Goal: Task Accomplishment & Management: Complete application form

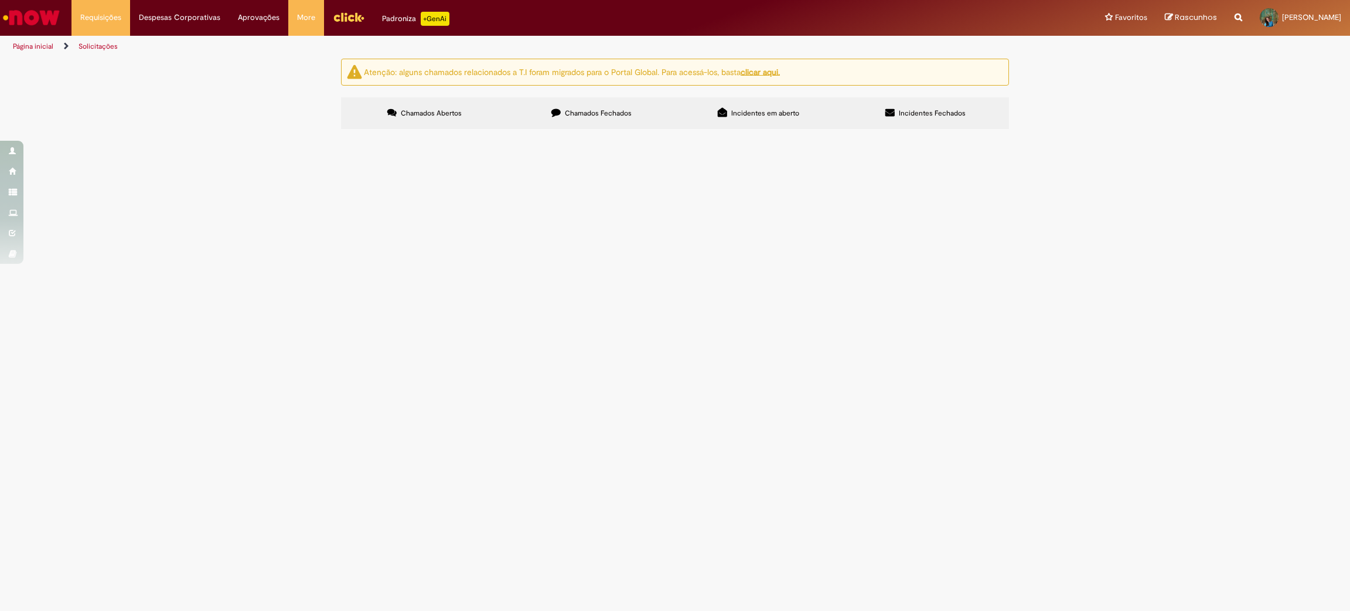
click at [557, 96] on div "Atenção: alguns chamados relacionados a T.I foram migrados para o Portal Global…" at bounding box center [675, 95] width 686 height 73
click at [561, 101] on label "Chamados Fechados" at bounding box center [591, 113] width 167 height 32
click at [0, 0] on link "4" at bounding box center [0, 0] width 0 height 0
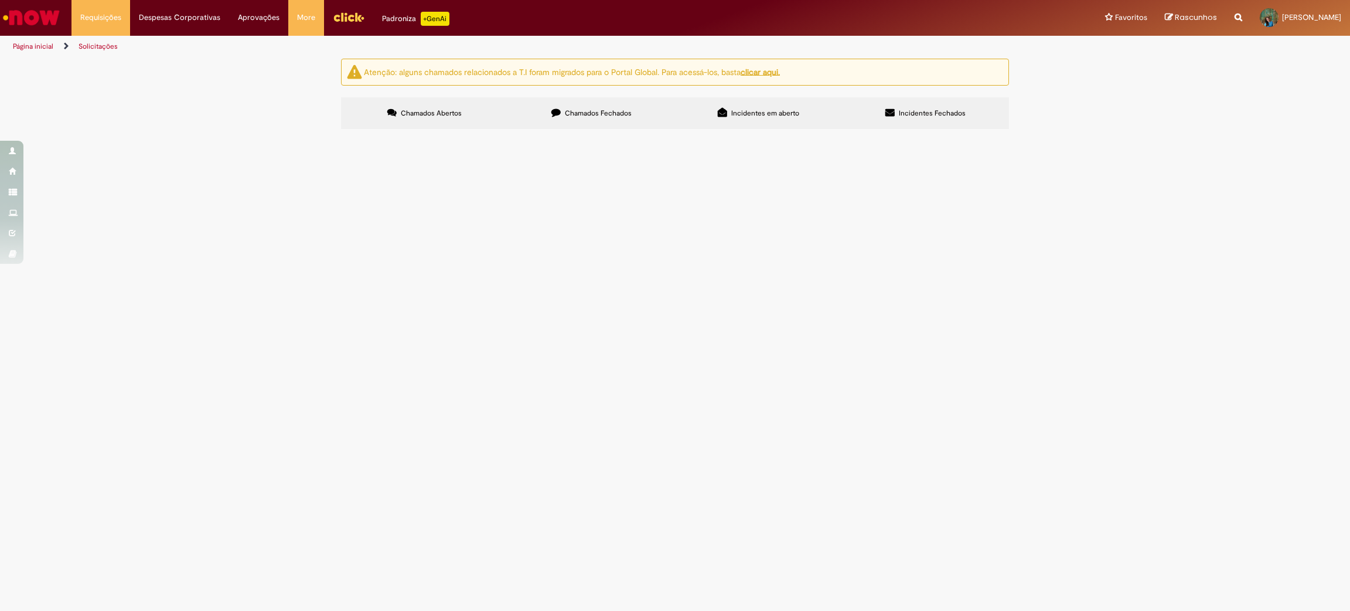
click at [0, 0] on span "Alocação de depósito - Pagamentos BR" at bounding box center [0, 0] width 0 height 0
click at [0, 0] on span "Bom dia, tudo bem? Poderia realocar o deposito, por gentileza NF 6313- Cod. for…" at bounding box center [0, 0] width 0 height 0
click at [0, 0] on span "Alocação de depósito - Pagamentos BR" at bounding box center [0, 0] width 0 height 0
click at [0, 0] on td "Alocação de depósito - Pagamentos BR" at bounding box center [0, 0] width 0 height 0
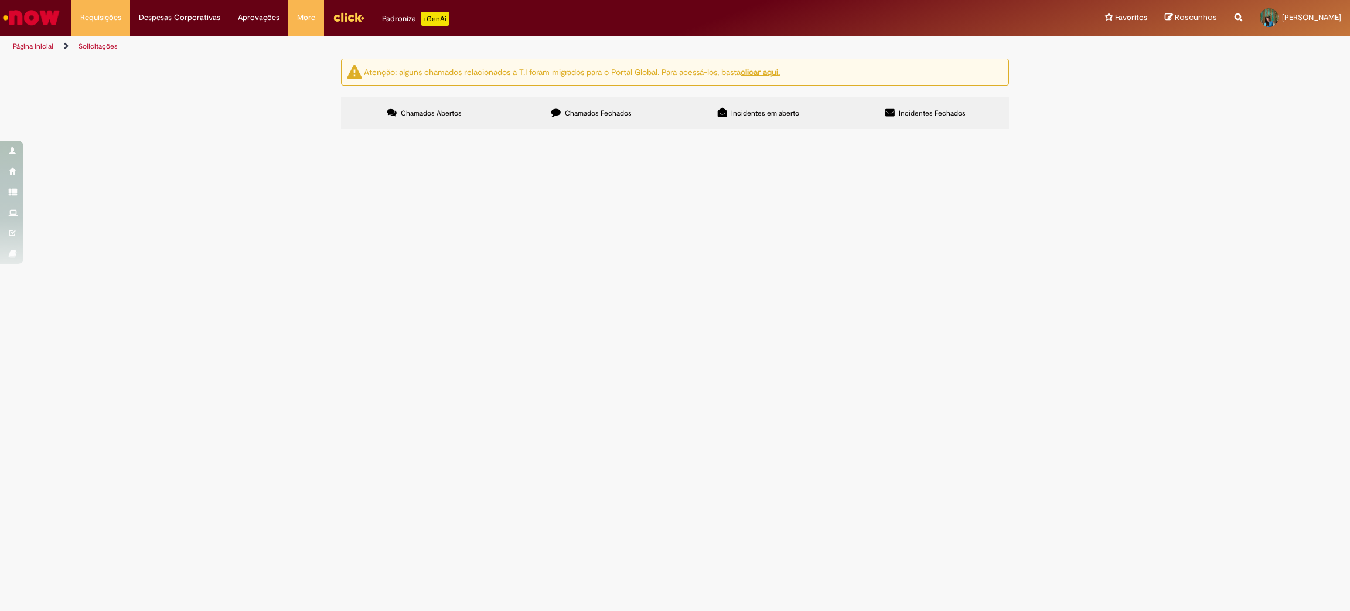
click at [0, 0] on td "Alocação de depósito - Pagamentos BR" at bounding box center [0, 0] width 0 height 0
click at [0, 0] on span "R12998570" at bounding box center [0, 0] width 0 height 0
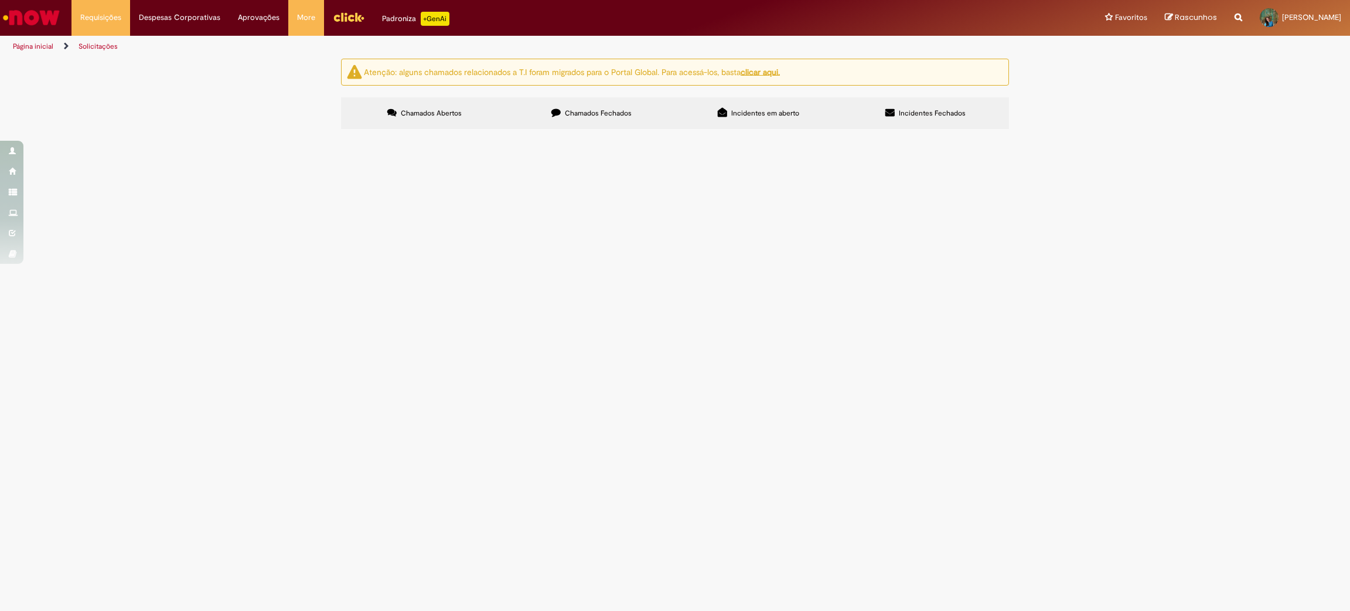
click at [0, 0] on td "Solucionado" at bounding box center [0, 0] width 0 height 0
click at [0, 0] on img at bounding box center [0, 0] width 0 height 0
drag, startPoint x: 324, startPoint y: 227, endPoint x: 343, endPoint y: 221, distance: 20.2
click at [325, 132] on div "Atenção: alguns chamados relacionados a T.I foram migrados para o Portal Global…" at bounding box center [675, 96] width 1350 height 74
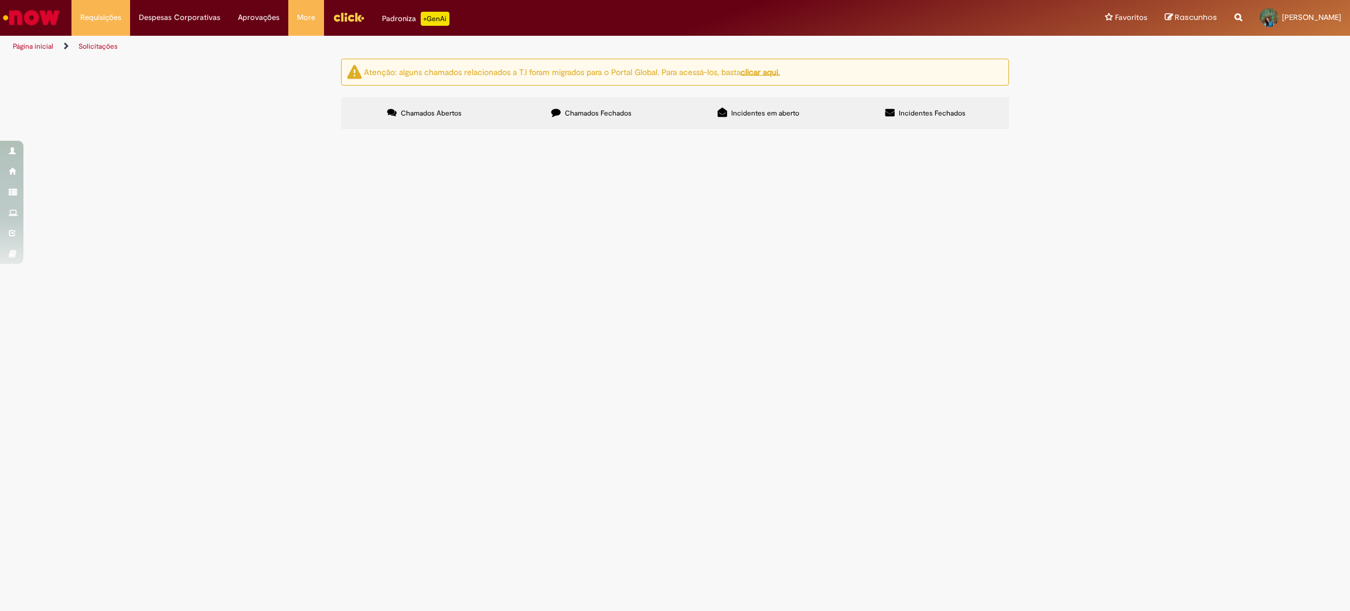
click at [0, 0] on span "R12998570" at bounding box center [0, 0] width 0 height 0
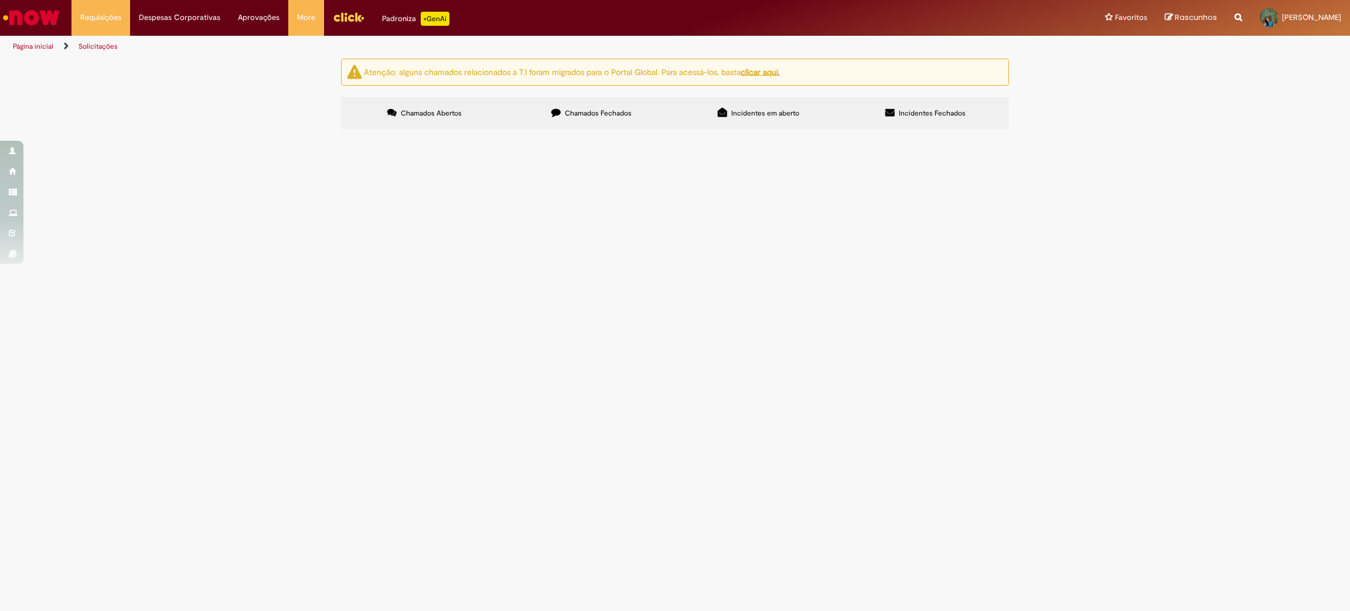
scroll to position [384, 0]
click at [0, 0] on link "3" at bounding box center [0, 0] width 0 height 0
click at [0, 0] on link "2" at bounding box center [0, 0] width 0 height 0
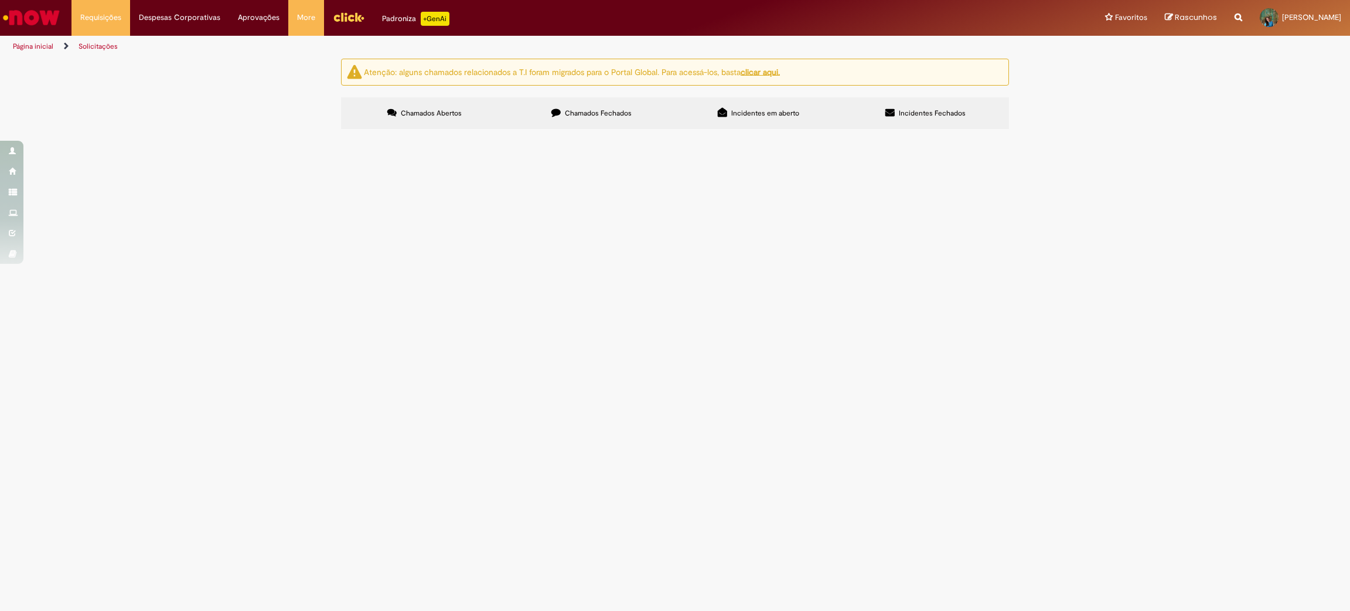
click at [0, 0] on td "R13323839" at bounding box center [0, 0] width 0 height 0
click at [0, 0] on span "Alocação de depósito - Pagamentos BR" at bounding box center [0, 0] width 0 height 0
click at [0, 0] on span "Bom dia, tudo bem? Poderia realocar o deposito, por gentileza NF 1997 - Cod. fo…" at bounding box center [0, 0] width 0 height 0
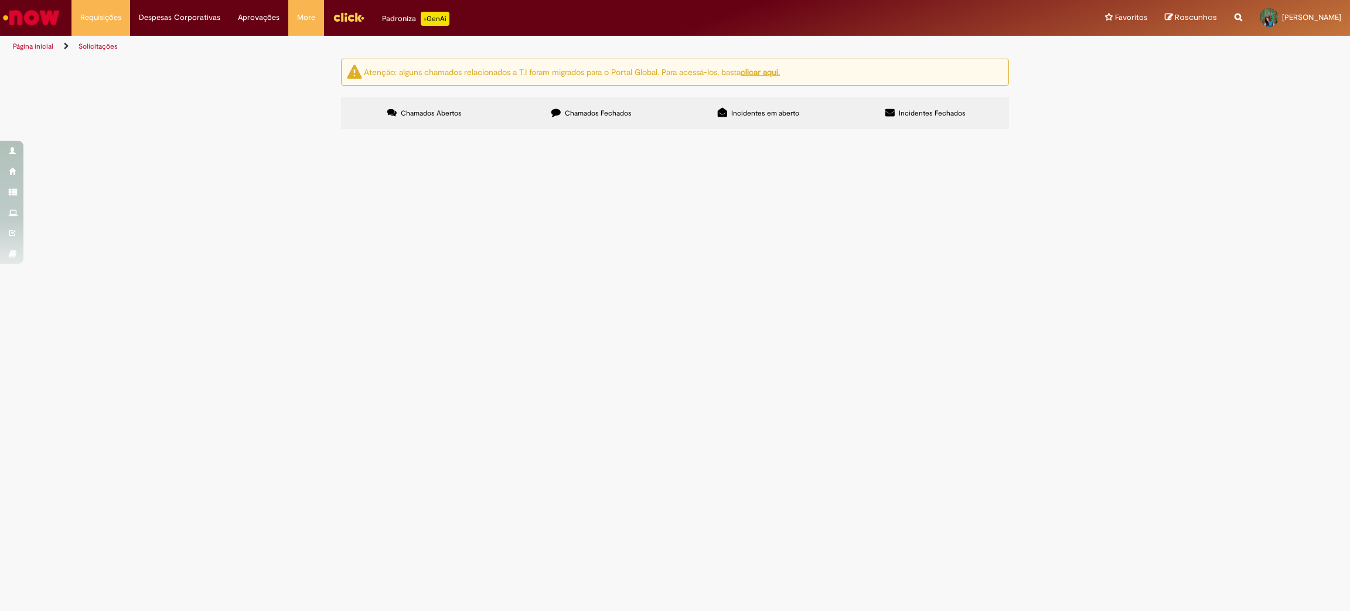
click at [0, 0] on span "Bom dia, tudo bem? Poderia realocar o deposito, por gentileza NF 1997 - Cod. fo…" at bounding box center [0, 0] width 0 height 0
click at [0, 0] on td at bounding box center [0, 0] width 0 height 0
click at [0, 0] on img at bounding box center [0, 0] width 0 height 0
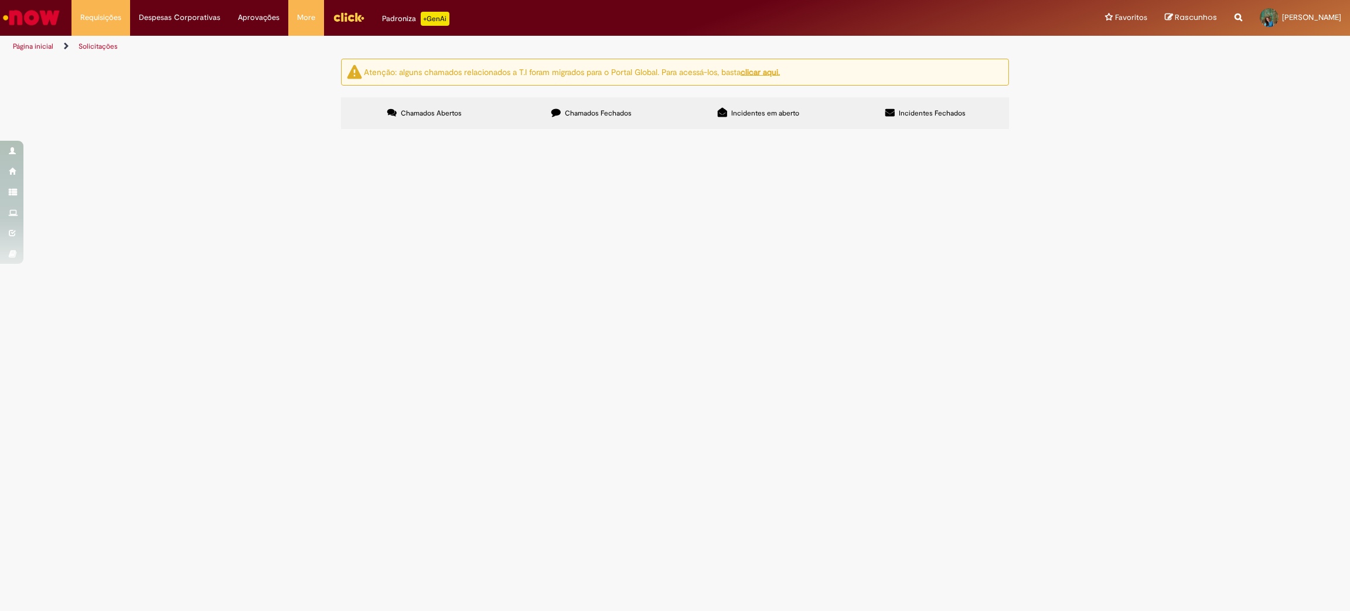
click at [0, 0] on span "R13323839" at bounding box center [0, 0] width 0 height 0
click at [367, 256] on main "Solicitações Atenção: alguns chamados relacionados a T.I foram migrados para o …" at bounding box center [675, 334] width 1350 height 553
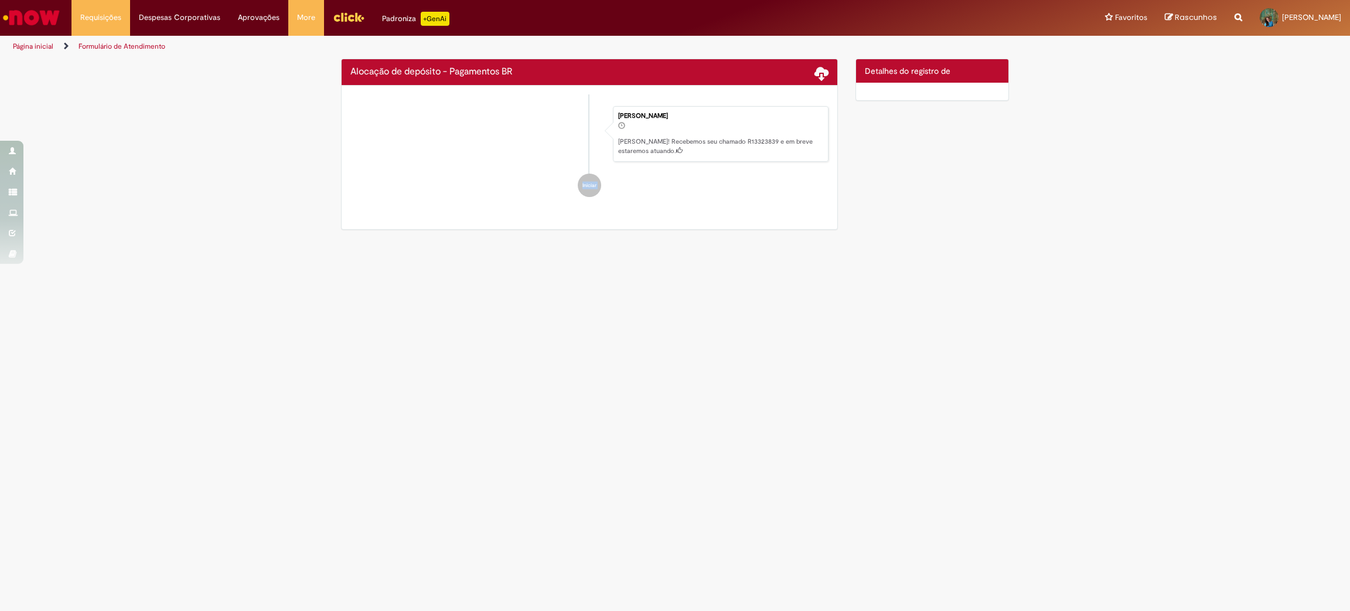
click at [367, 209] on ul "Julia Ferreira Moreira Ola! Recebemos seu chamado R13323839 e em breve estaremo…" at bounding box center [589, 151] width 478 height 115
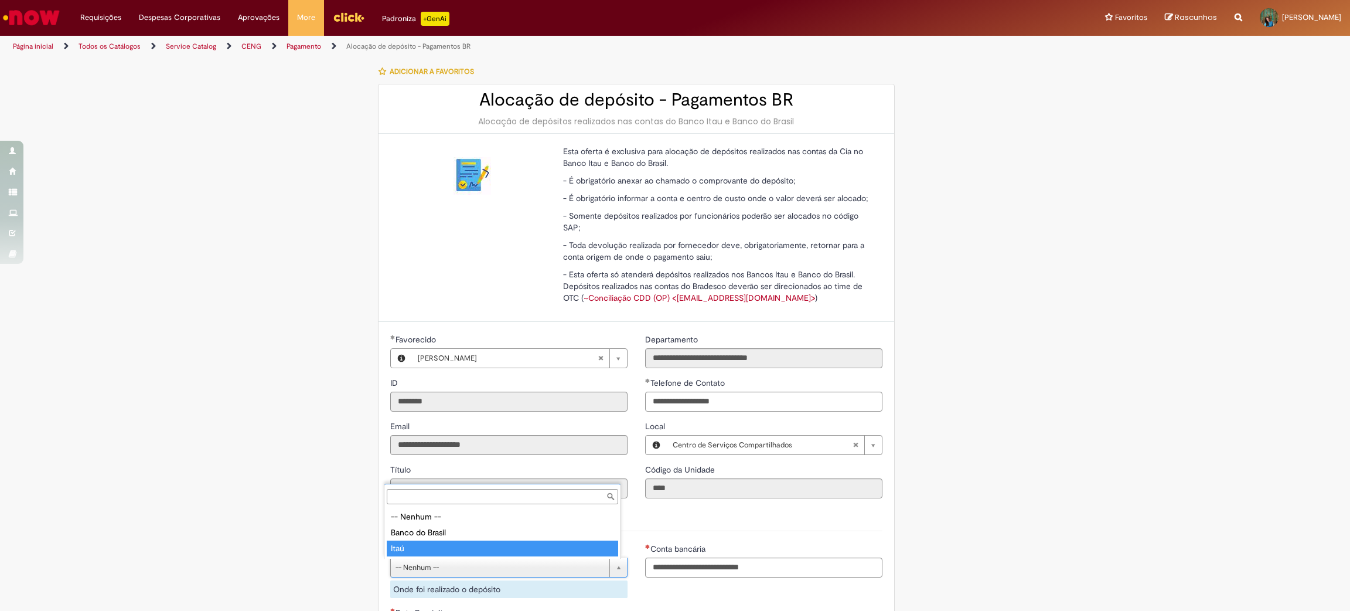
type input "****"
select select "****"
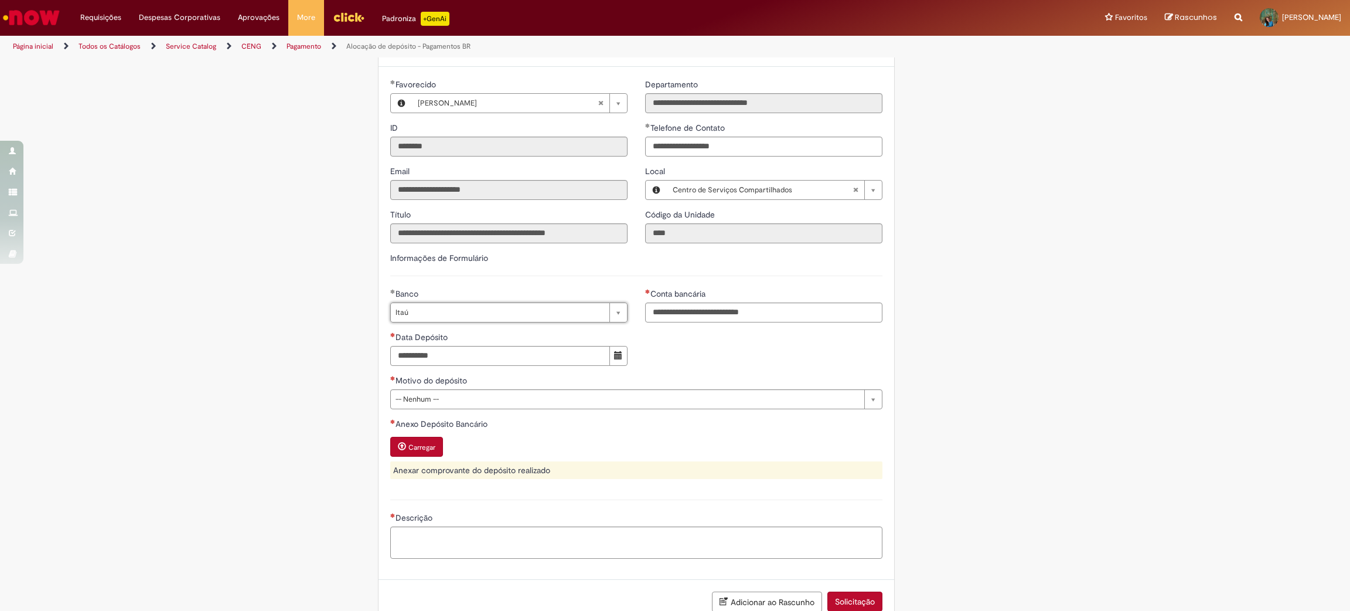
scroll to position [334, 0]
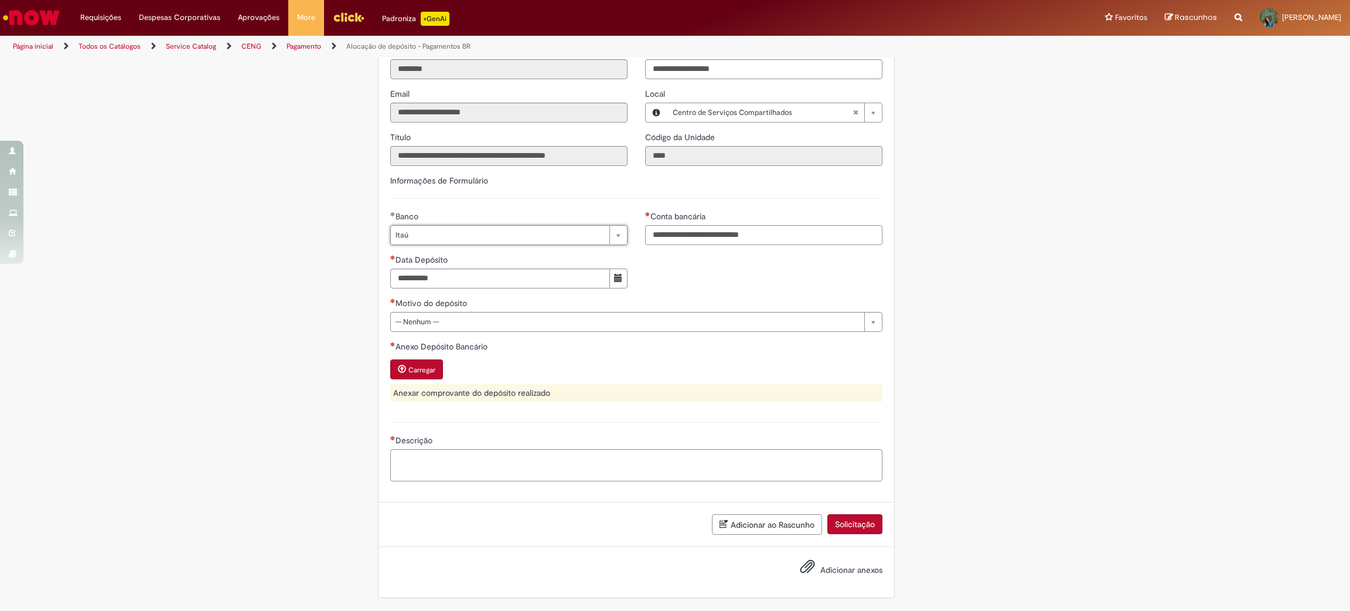
click at [769, 237] on input "Conta bancária" at bounding box center [763, 235] width 237 height 20
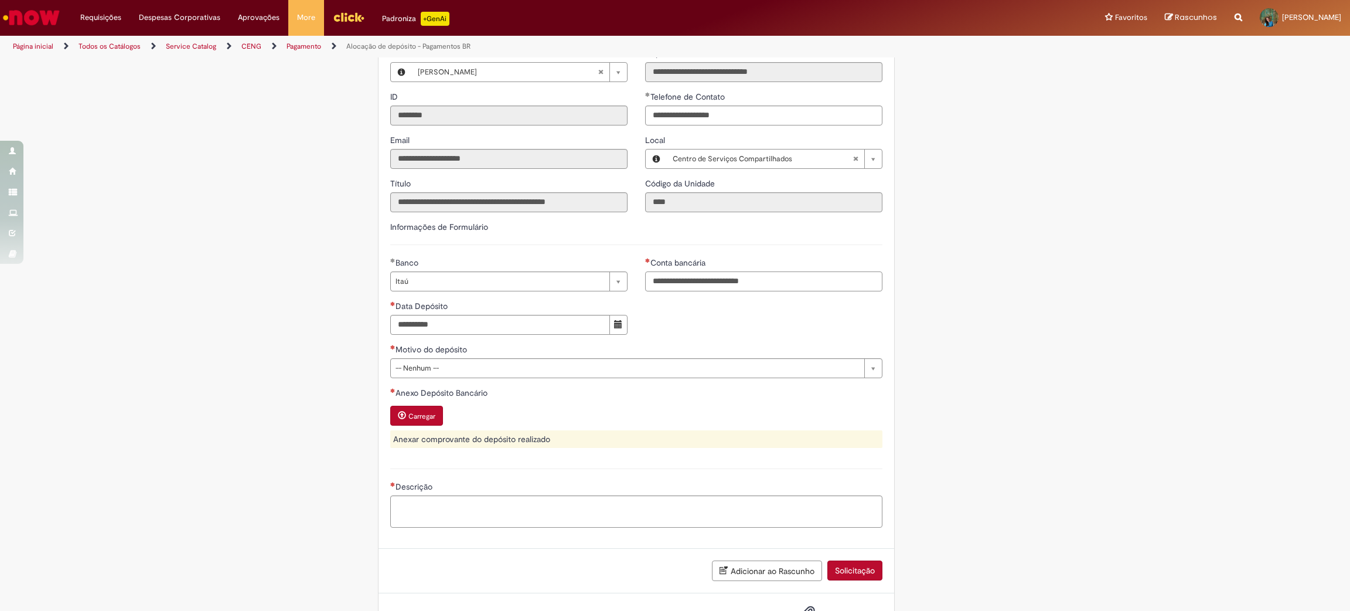
scroll to position [246, 0]
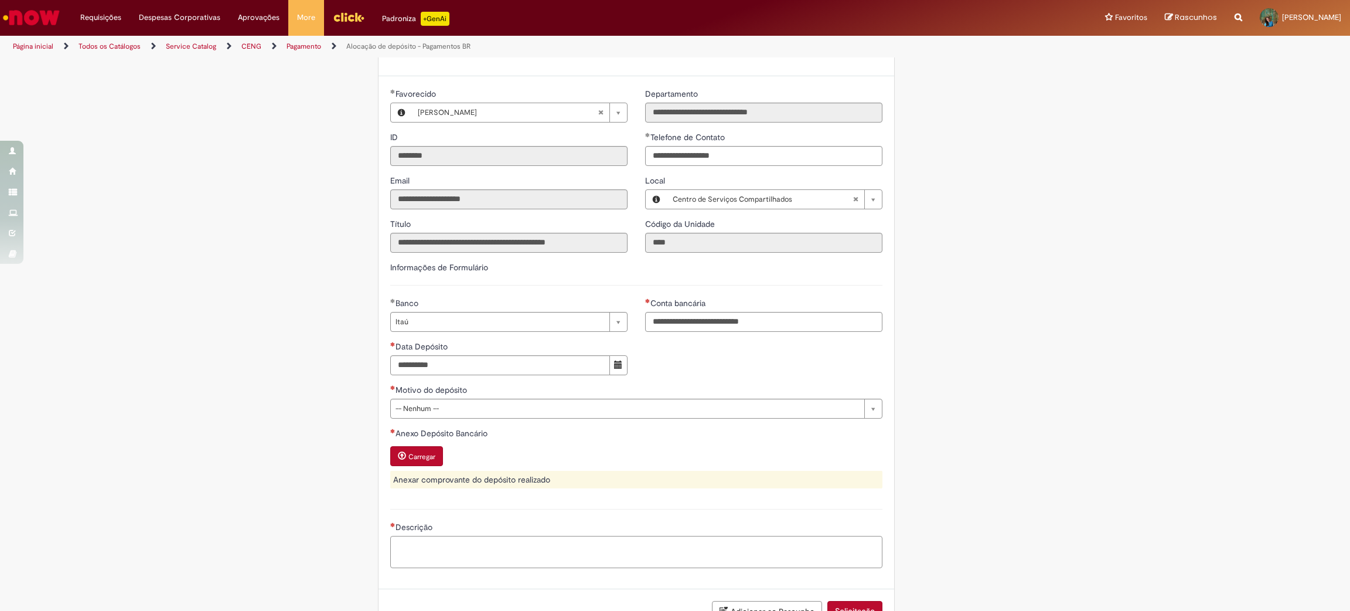
click at [448, 554] on textarea "Descrição" at bounding box center [636, 552] width 492 height 32
paste textarea "**********"
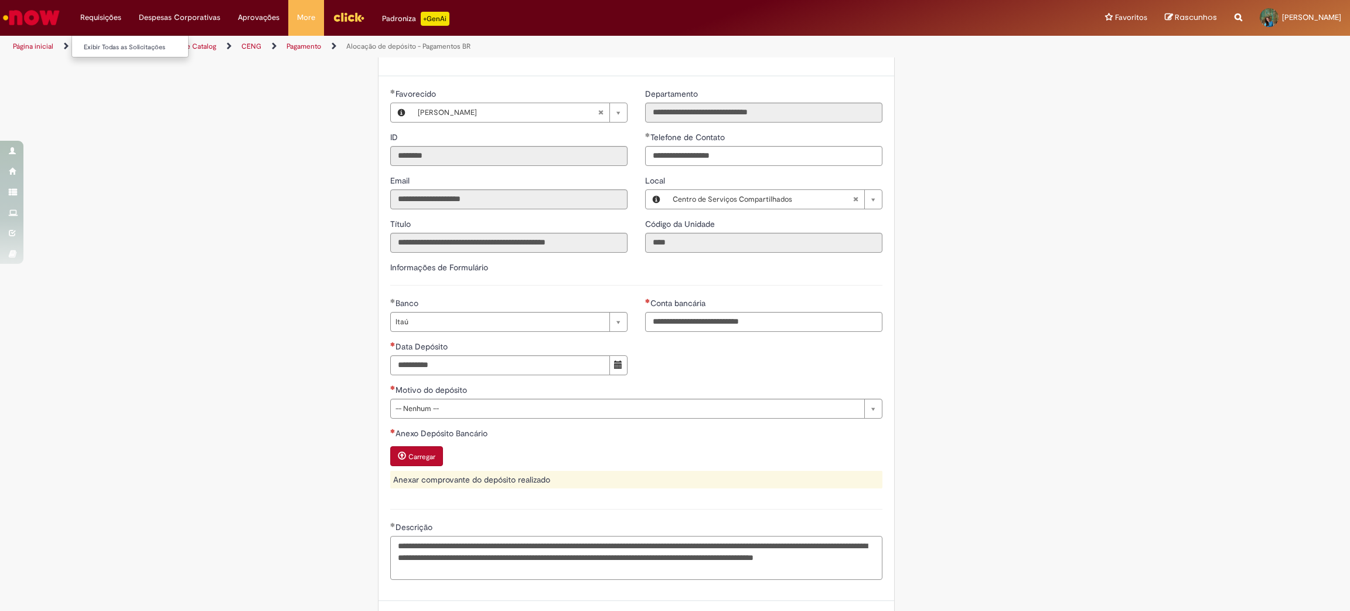
type textarea "**********"
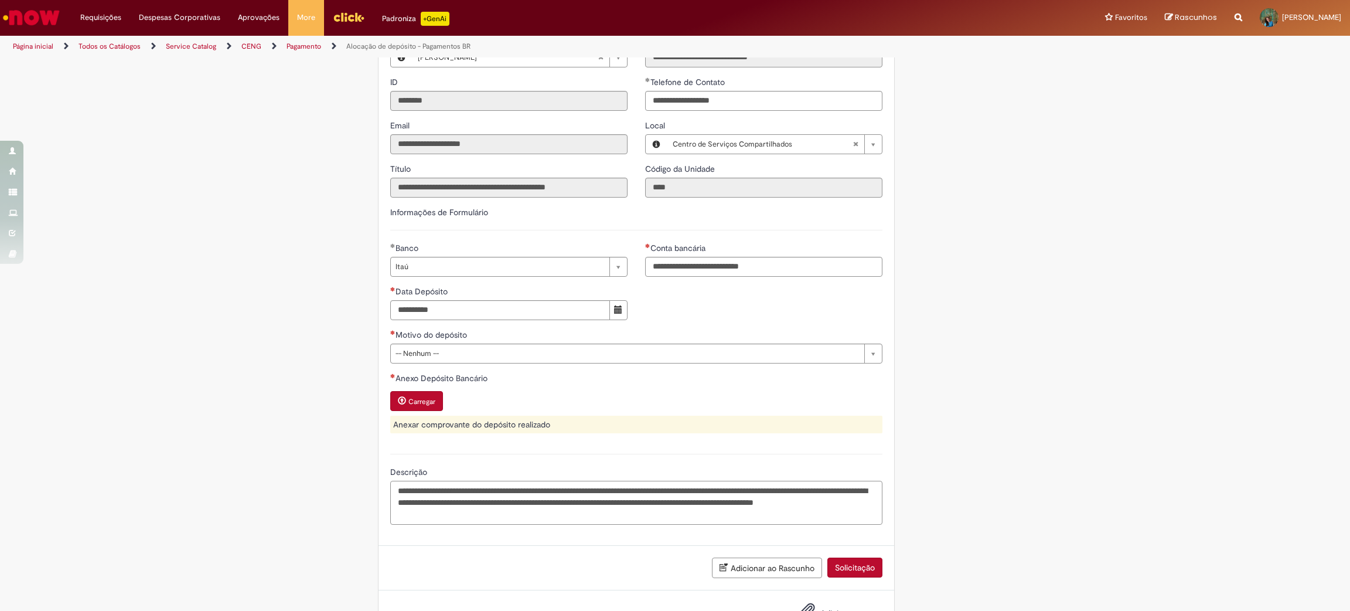
scroll to position [346, 0]
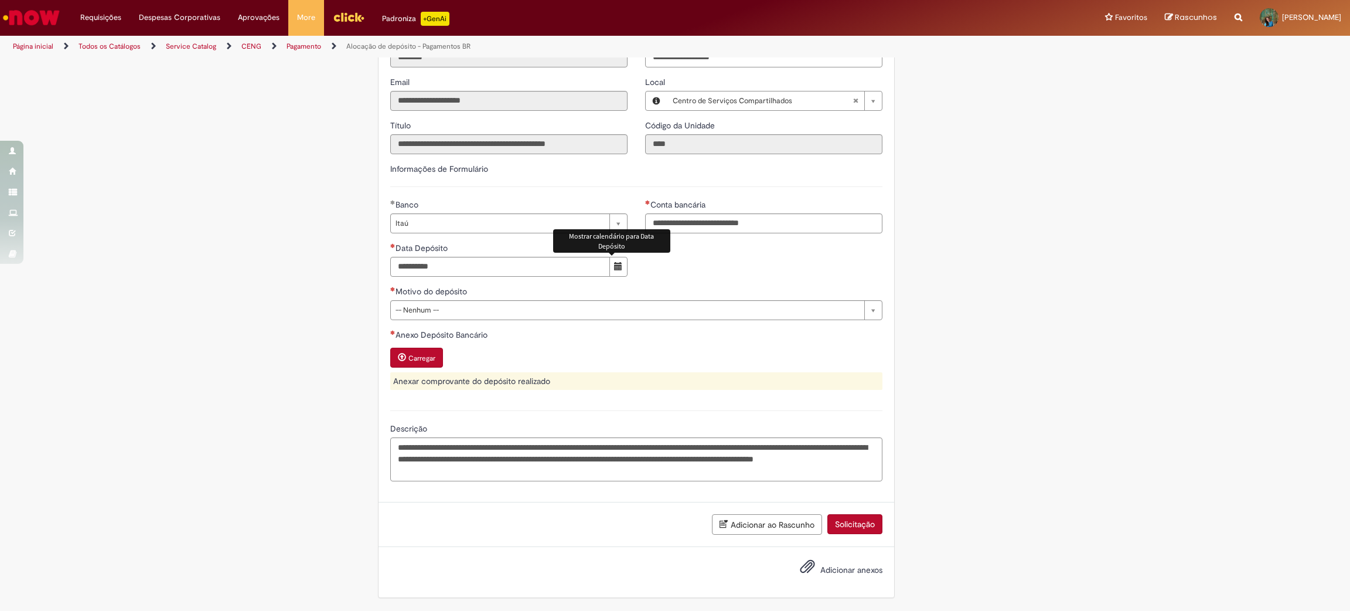
click at [614, 269] on button "Mostrar calendário para Data Depósito" at bounding box center [619, 267] width 18 height 20
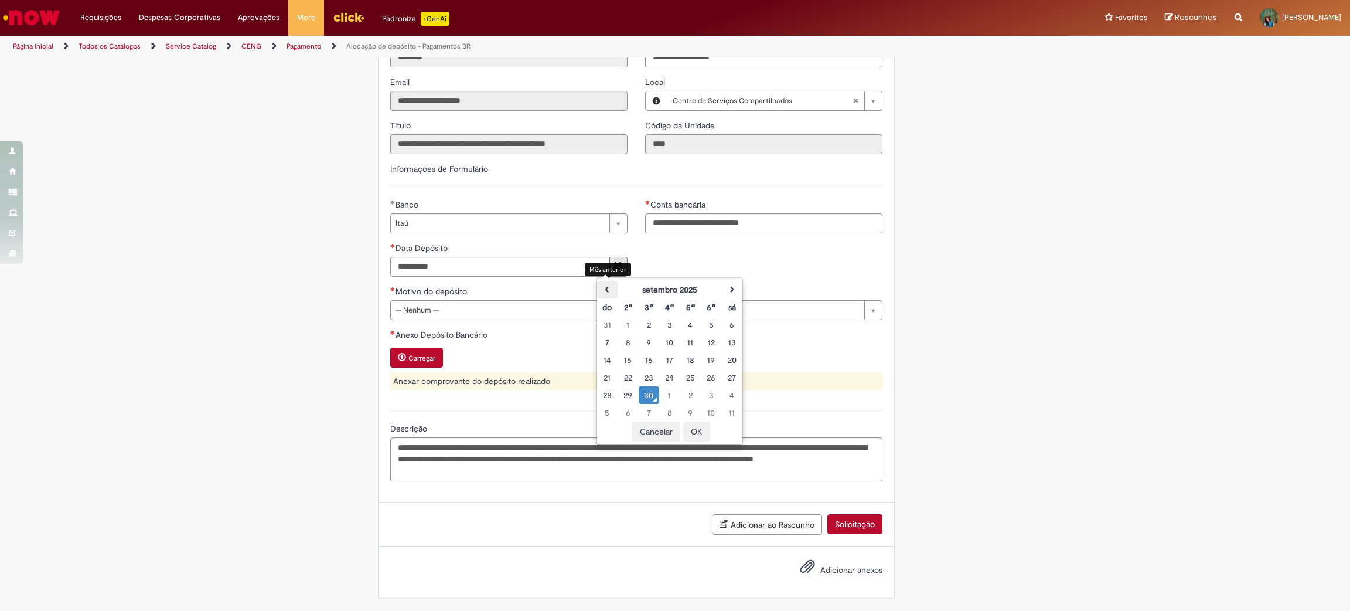
click at [608, 292] on th "‹" at bounding box center [607, 290] width 21 height 18
click at [603, 285] on th "‹" at bounding box center [607, 290] width 21 height 18
click at [689, 356] on div "12" at bounding box center [690, 360] width 15 height 12
type input "**********"
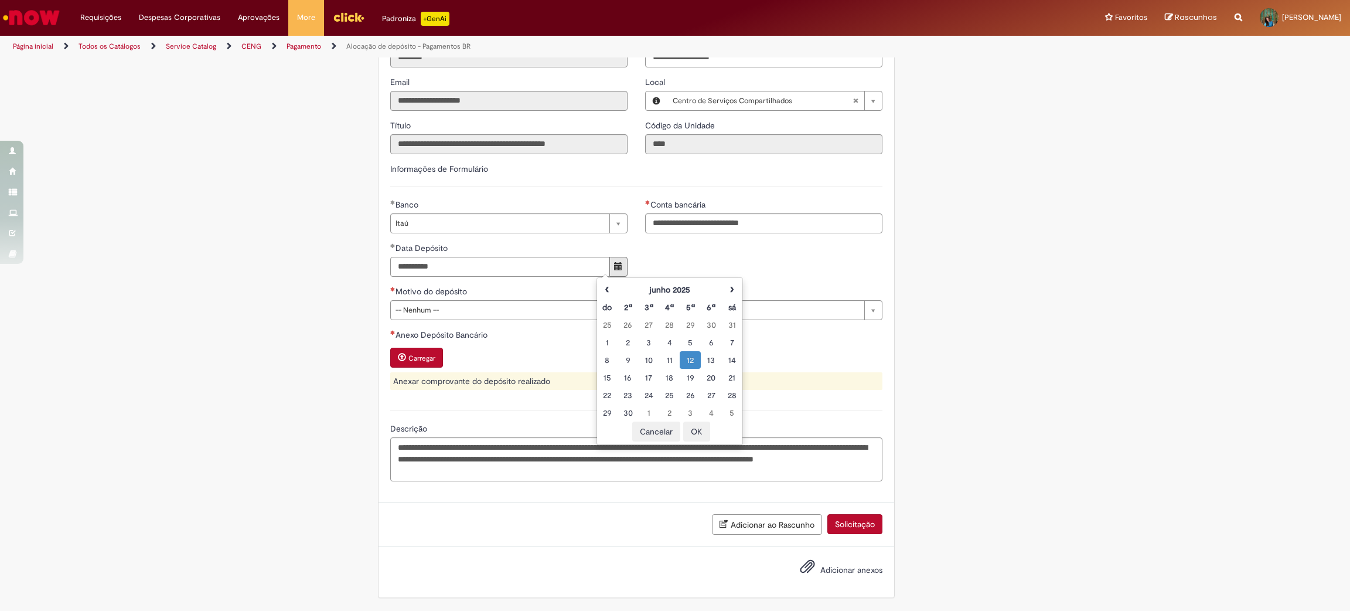
click at [722, 273] on div "**********" at bounding box center [637, 242] width 510 height 87
click at [525, 298] on div "Motivo do depósito" at bounding box center [636, 292] width 492 height 15
drag, startPoint x: 360, startPoint y: 3, endPoint x: 1122, endPoint y: 192, distance: 785.1
click at [1122, 192] on div "LupiAssist +GenAI Digite a sua dúvida ou escolha uma opção a seguir ****** Oi, …" at bounding box center [675, 163] width 1350 height 896
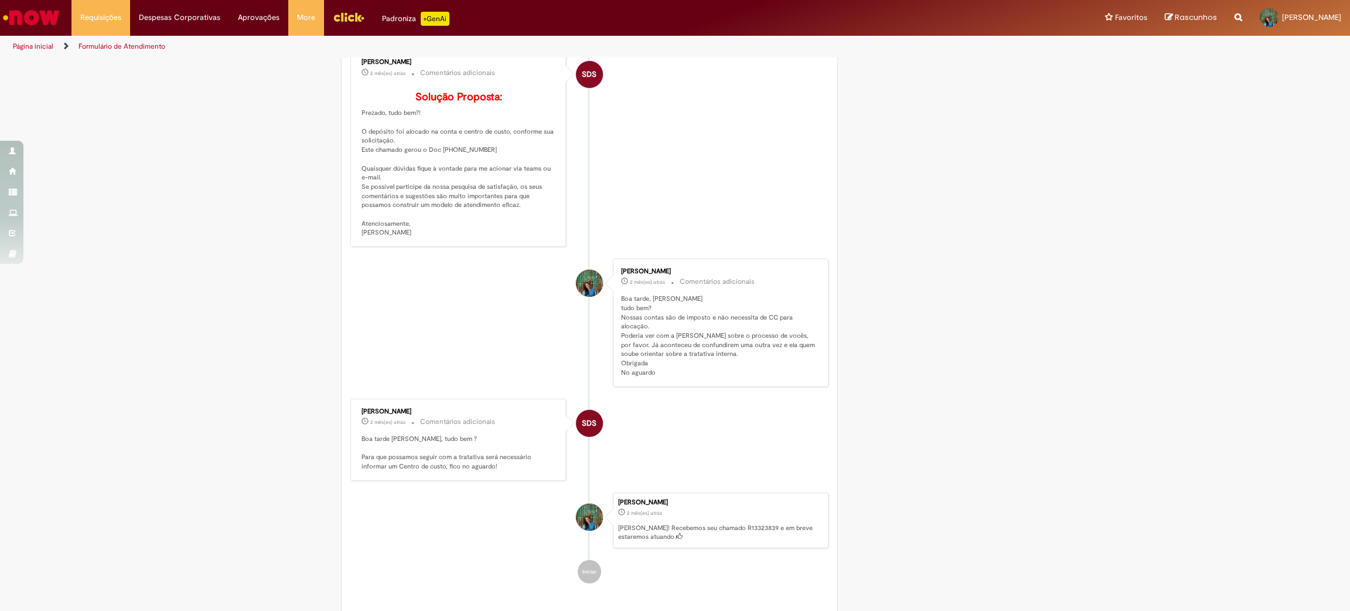
scroll to position [730, 0]
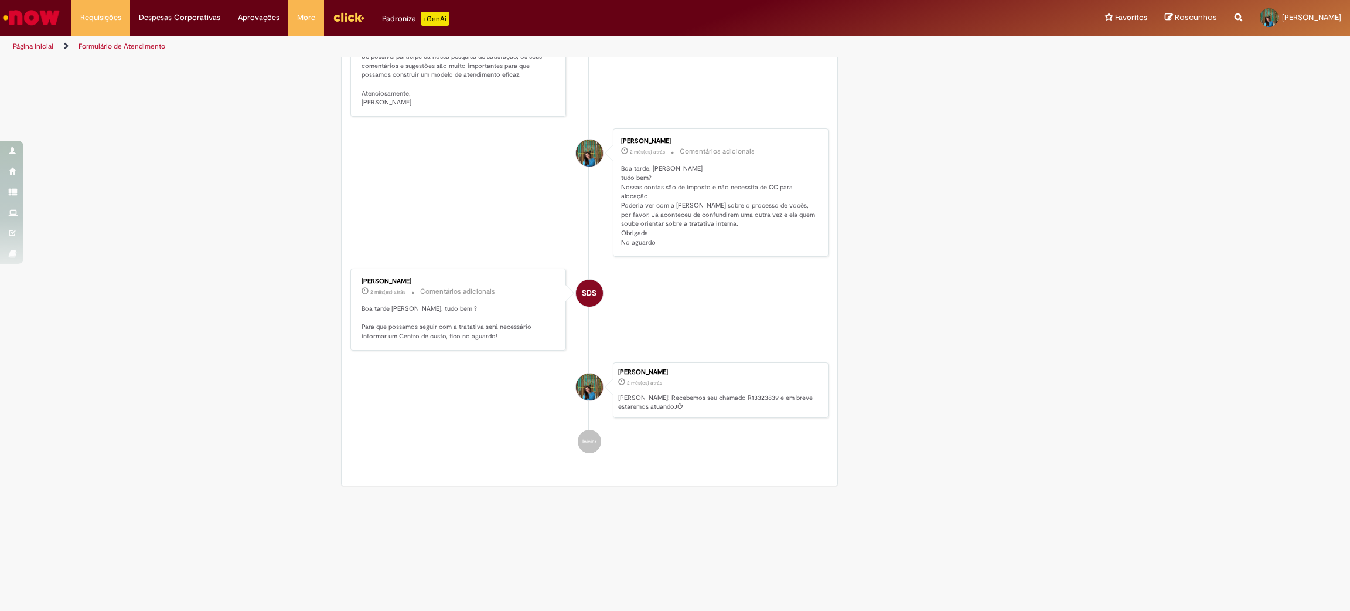
click at [694, 403] on p "[PERSON_NAME]! Recebemos seu chamado R13323839 e em breve estaremos atuando." at bounding box center [720, 402] width 204 height 18
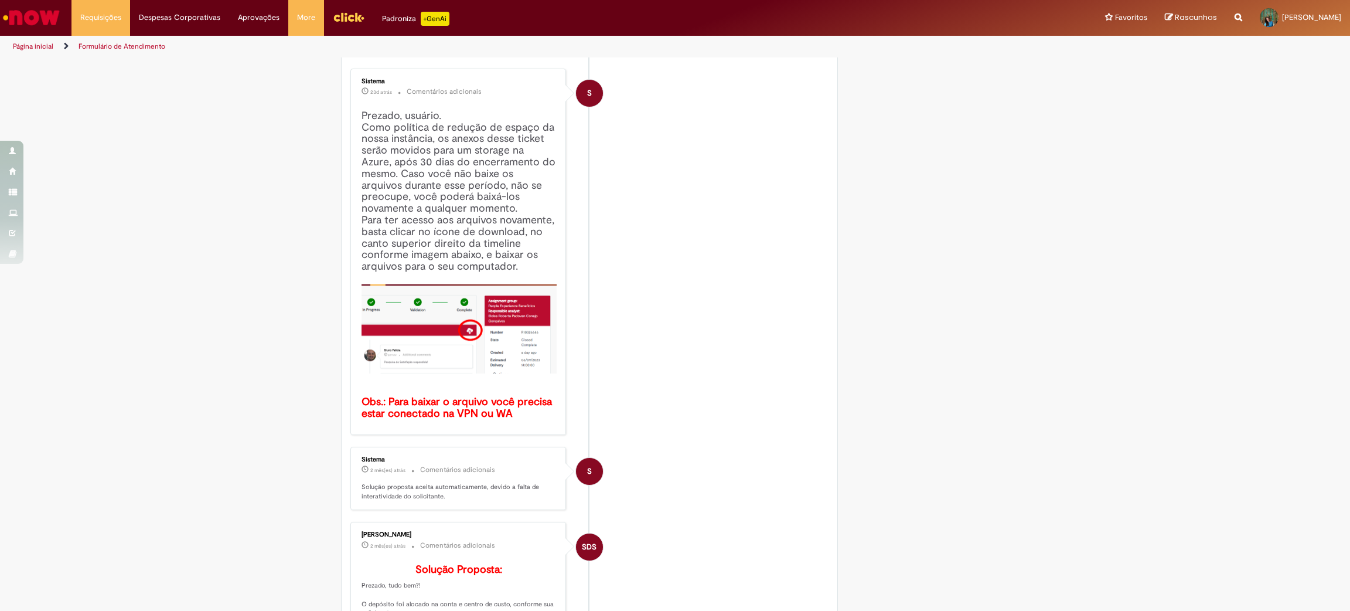
scroll to position [0, 0]
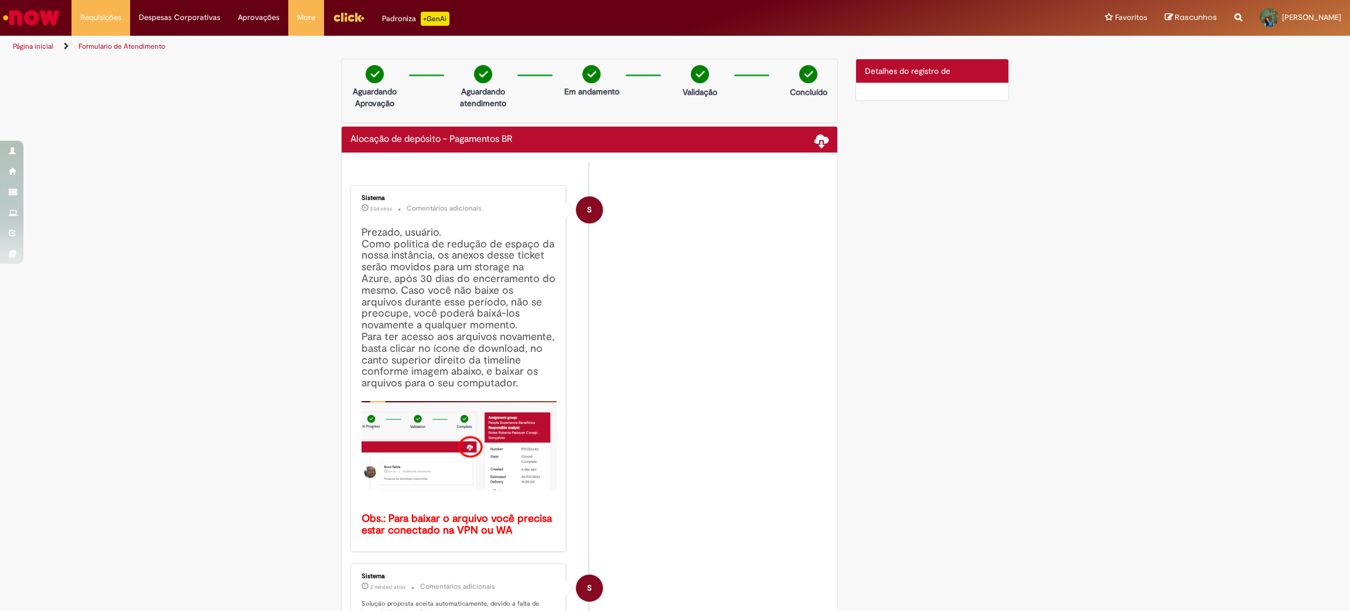
click at [934, 77] on div "Detalhes do tíquete Detalhes do registro de" at bounding box center [932, 70] width 153 height 23
click at [915, 69] on span "Detalhes do registro de" at bounding box center [908, 71] width 86 height 11
click at [434, 298] on h4 "Prezado, usuário. Como política de redução de espaço da nossa instância, os ane…" at bounding box center [459, 381] width 195 height 309
click at [934, 63] on div "Detalhes do tíquete Detalhes do registro de" at bounding box center [932, 70] width 153 height 23
click at [929, 72] on span "Detalhes do registro de" at bounding box center [908, 71] width 86 height 11
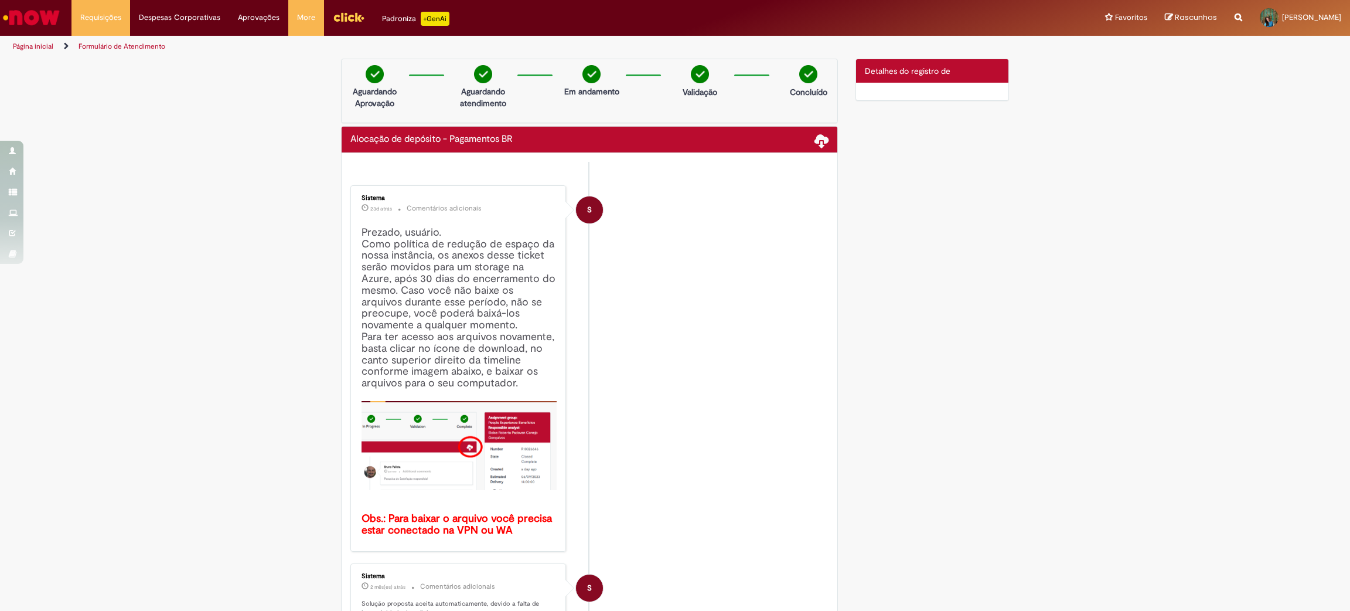
click at [107, 46] on link "Formulário de Atendimento" at bounding box center [122, 46] width 87 height 9
click at [107, 12] on li "Requisições Exibir Todas as Solicitações" at bounding box center [101, 17] width 59 height 35
click at [107, 53] on link "Exibir Todas as Solicitações" at bounding box center [136, 47] width 129 height 13
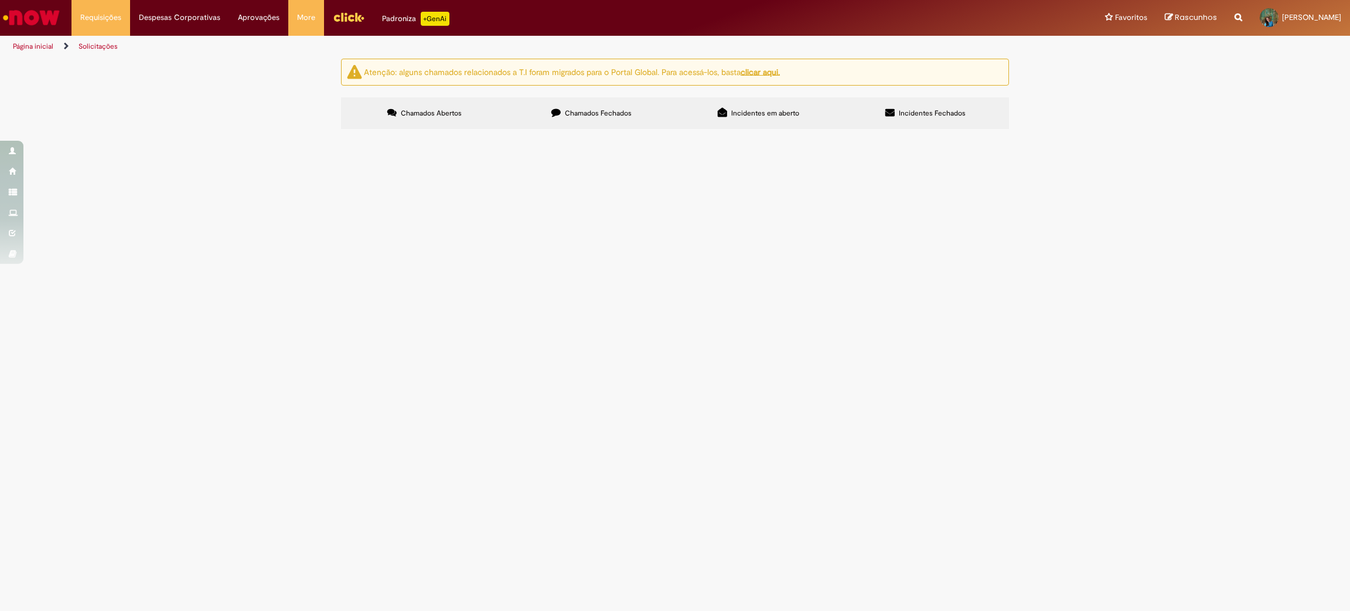
click at [603, 115] on span "Chamados Fechados" at bounding box center [598, 112] width 67 height 9
click at [442, 107] on label "Chamados Abertos" at bounding box center [424, 113] width 167 height 32
click at [111, 42] on link "Exibir Todas as Solicitações" at bounding box center [136, 47] width 129 height 13
click at [563, 121] on label "Chamados Fechados" at bounding box center [591, 113] width 167 height 32
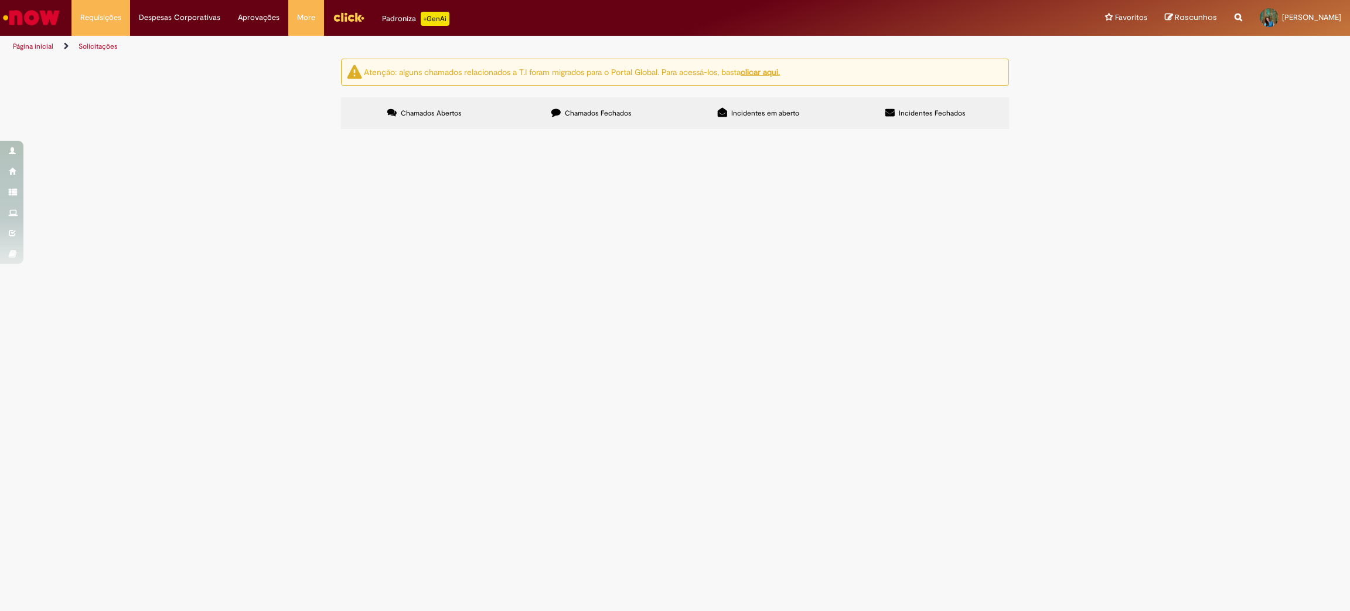
click at [0, 0] on link "2" at bounding box center [0, 0] width 0 height 0
click at [0, 0] on span "Alocação de depósito - Pagamentos BR" at bounding box center [0, 0] width 0 height 0
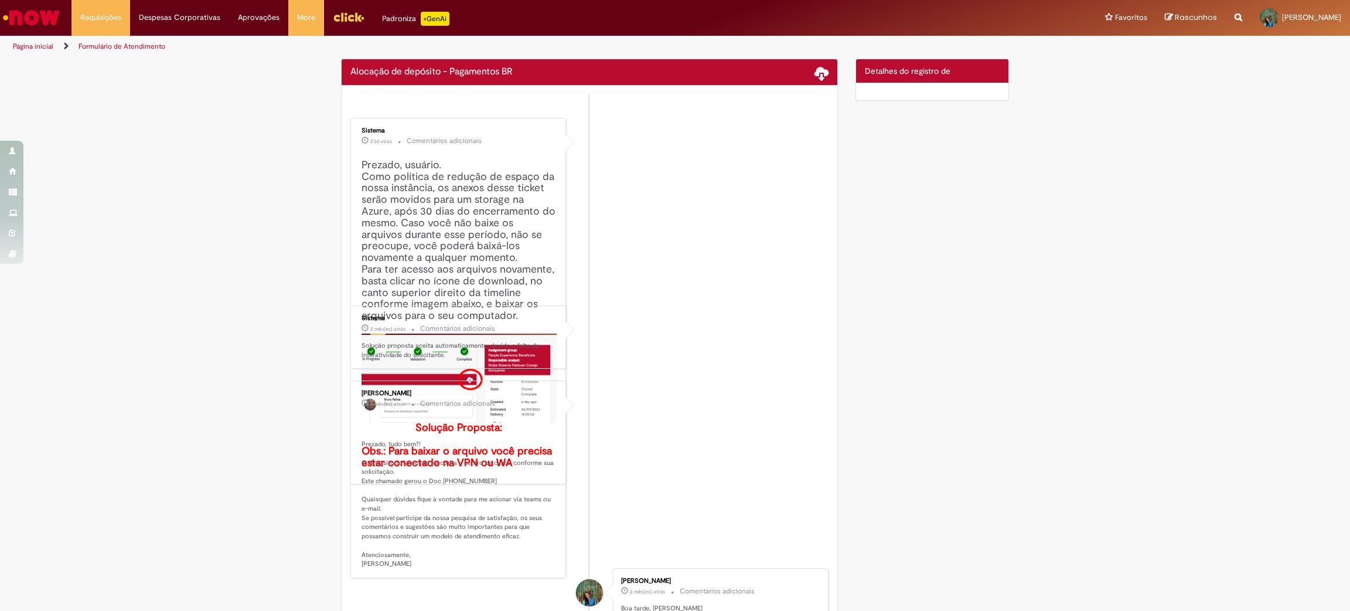
click at [423, 261] on ul "Sistema 23d atrás 23 dias atrás Comentários adicionais Prezado, usuário. Como p…" at bounding box center [589, 499] width 478 height 810
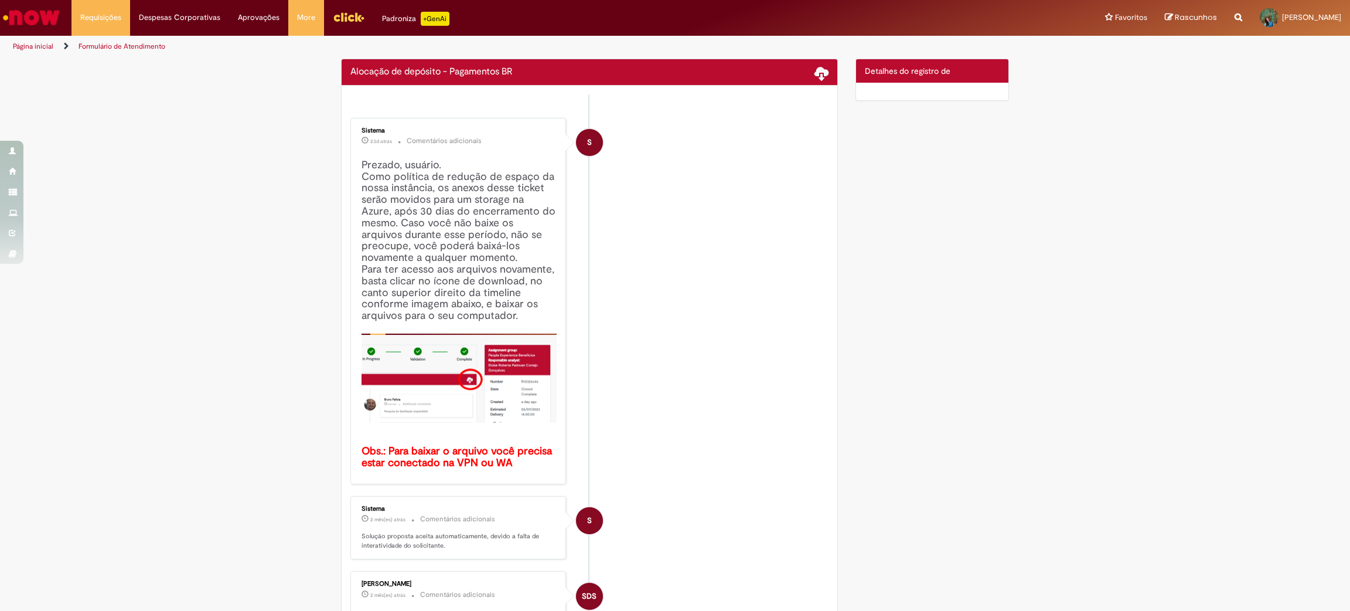
click at [937, 79] on div "Detalhes do tíquete Detalhes do registro de" at bounding box center [932, 70] width 153 height 23
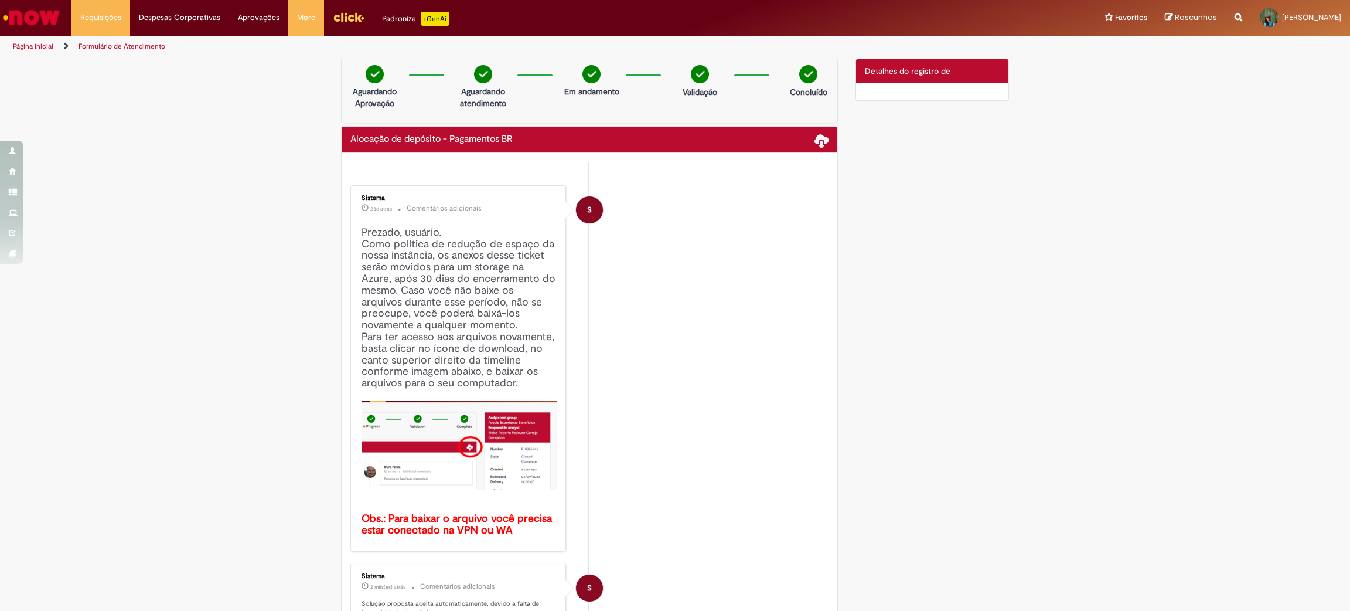
click at [906, 93] on div at bounding box center [932, 92] width 153 height 18
click at [867, 66] on span "Detalhes do registro de" at bounding box center [908, 71] width 86 height 11
click at [870, 69] on span "Detalhes do registro de" at bounding box center [908, 71] width 86 height 11
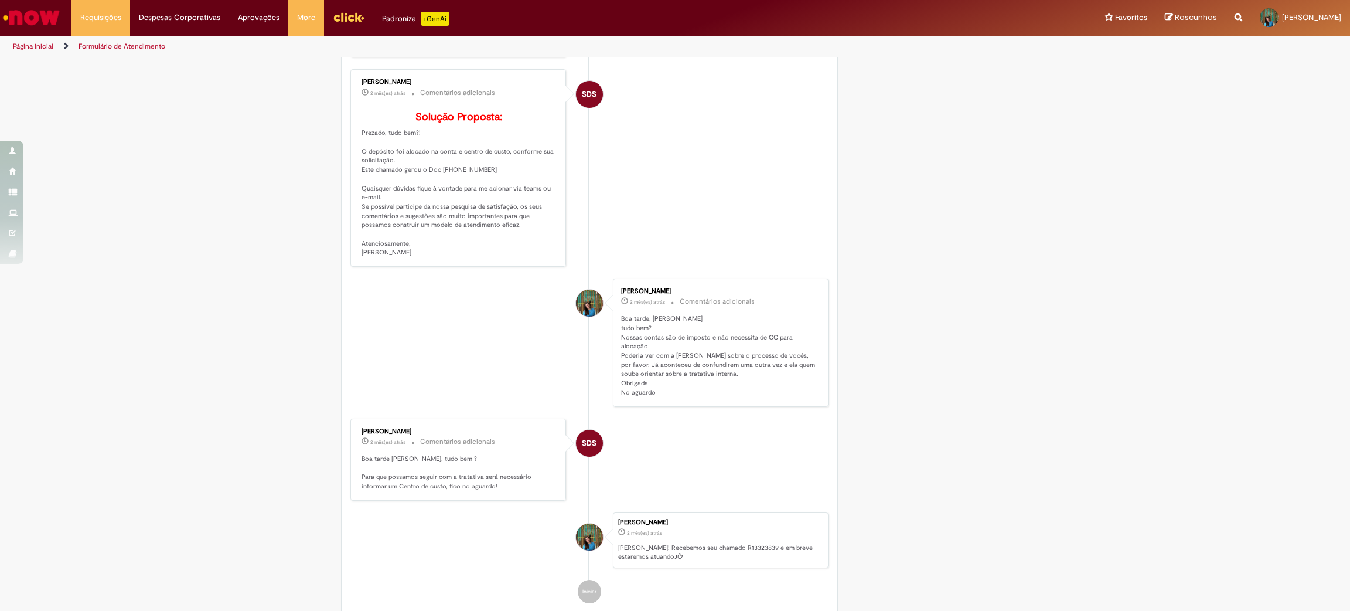
scroll to position [730, 0]
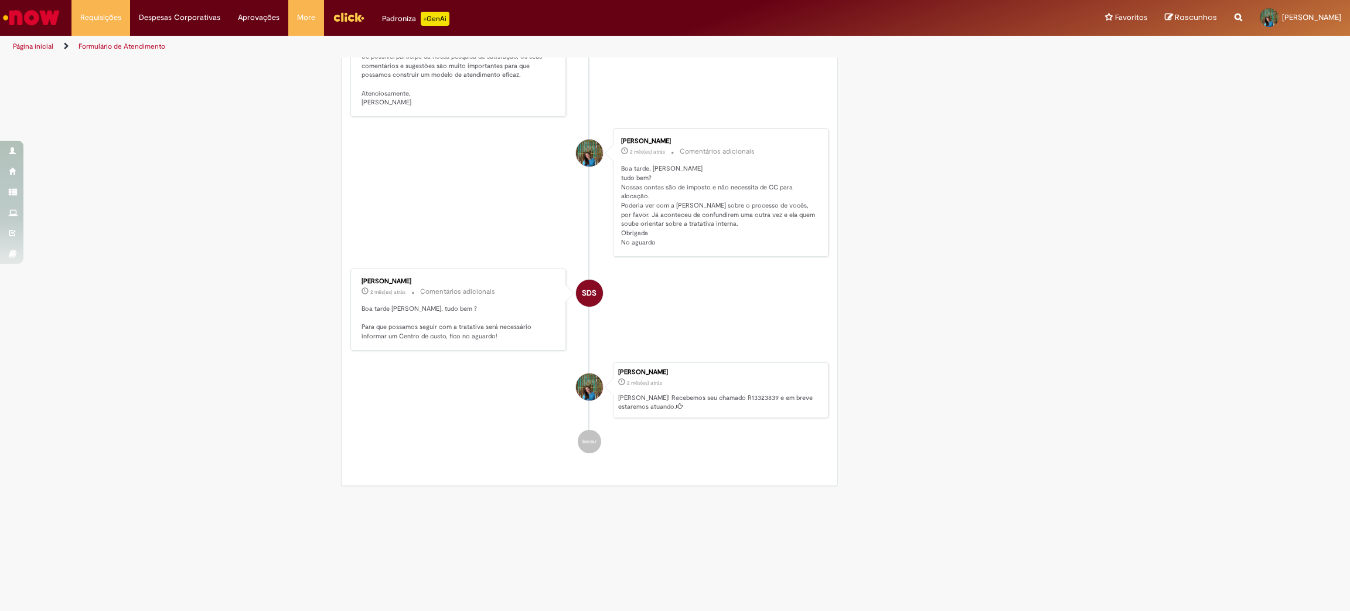
click at [718, 409] on p "[PERSON_NAME]! Recebemos seu chamado R13323839 e em breve estaremos atuando." at bounding box center [720, 402] width 204 height 18
click at [719, 409] on p "[PERSON_NAME]! Recebemos seu chamado R13323839 e em breve estaremos atuando." at bounding box center [720, 402] width 204 height 18
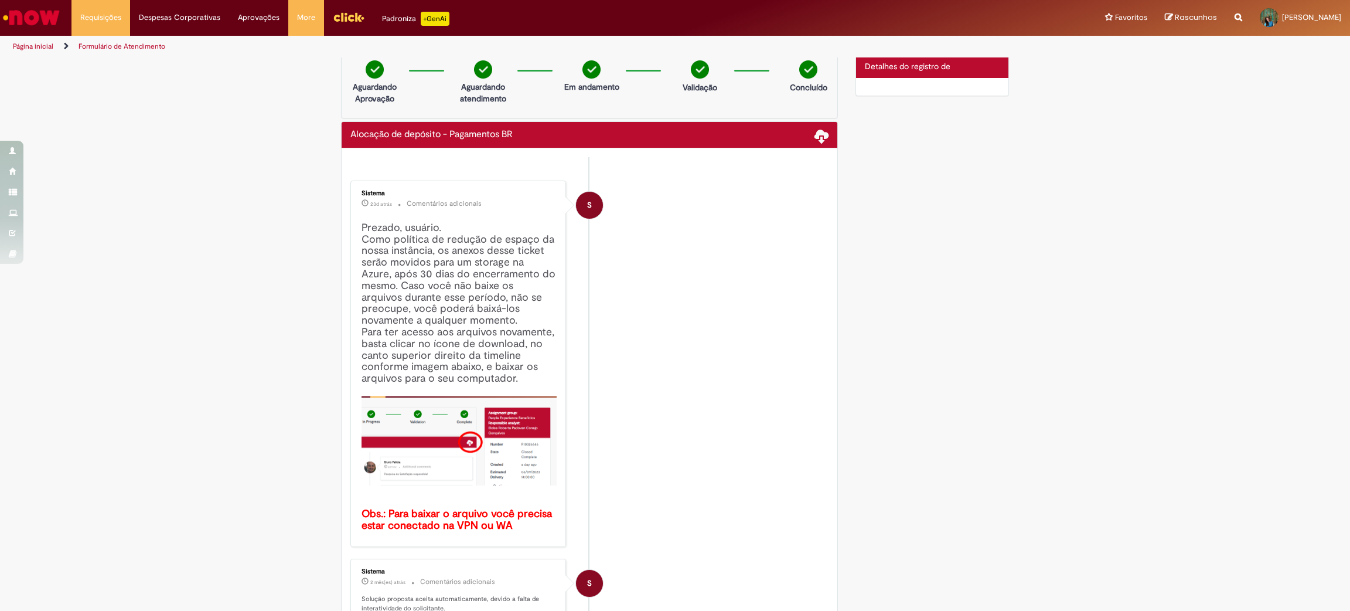
scroll to position [0, 0]
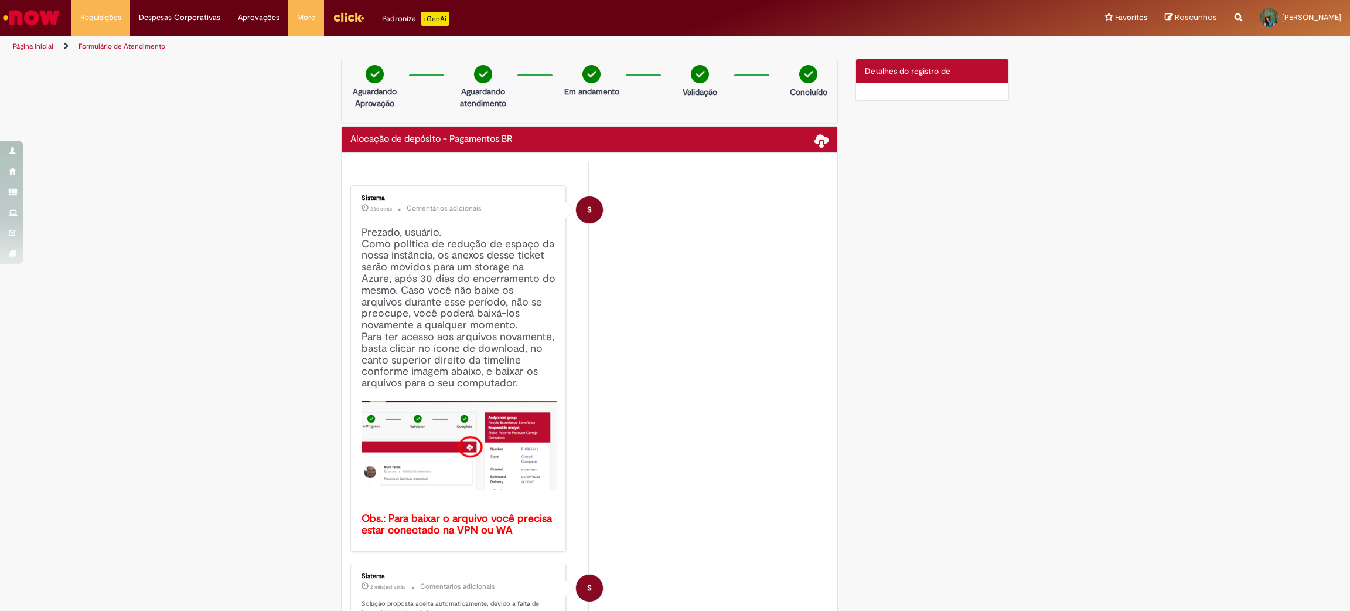
click at [441, 279] on h4 "Prezado, usuário. Como política de redução de espaço da nossa instância, os ane…" at bounding box center [459, 381] width 195 height 309
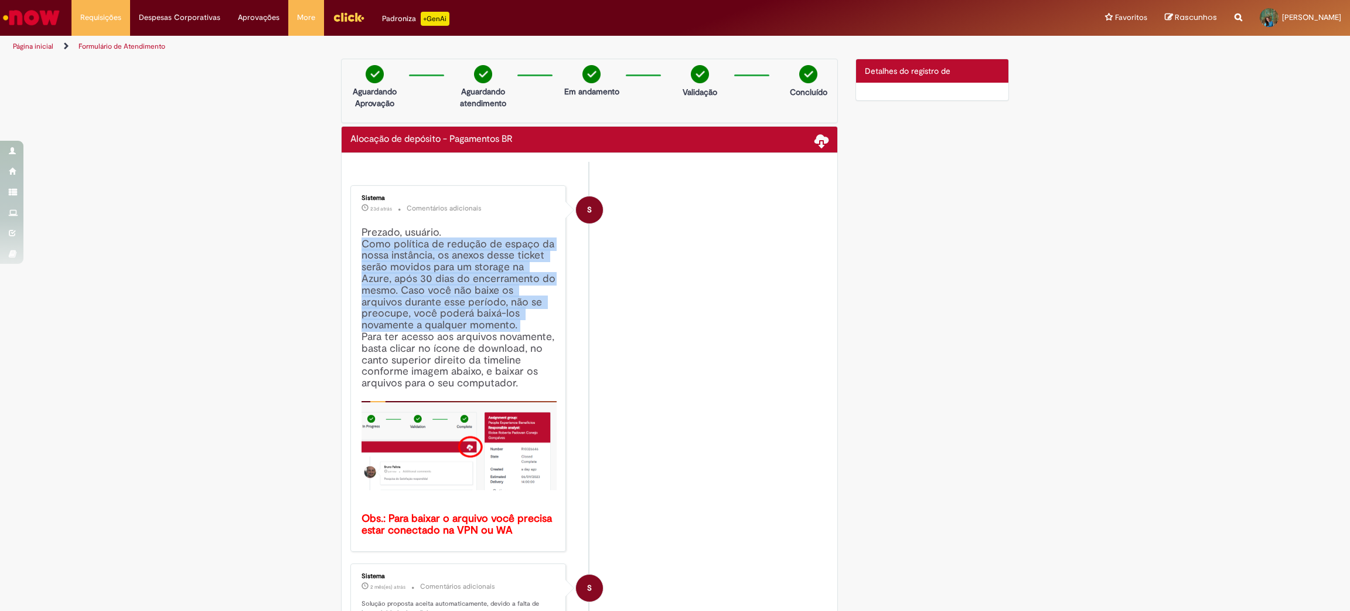
click at [441, 279] on h4 "Prezado, usuário. Como política de redução de espaço da nossa instância, os ane…" at bounding box center [459, 381] width 195 height 309
click at [818, 139] on span at bounding box center [822, 140] width 14 height 14
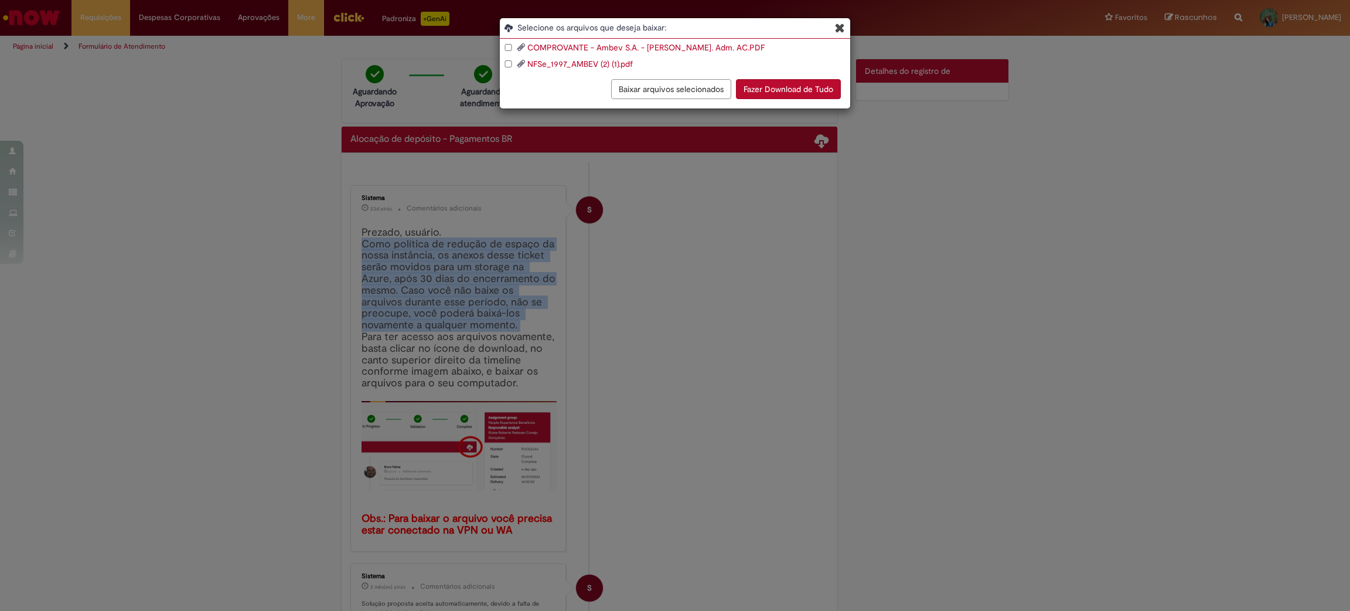
click at [821, 93] on button "Fazer Download de Tudo" at bounding box center [788, 89] width 105 height 20
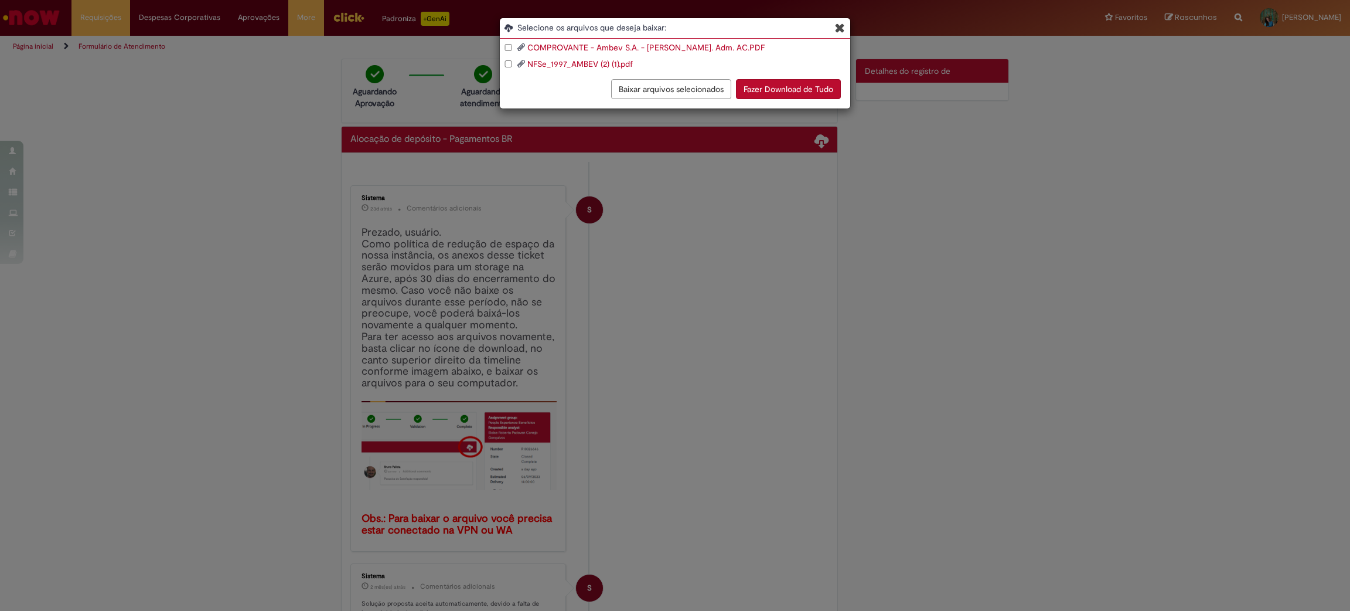
click at [831, 35] on div "Selecione os arquivos que deseja baixar:" at bounding box center [675, 30] width 350 height 17
click at [842, 26] on icon "Blob Storage Download Modal" at bounding box center [840, 28] width 10 height 12
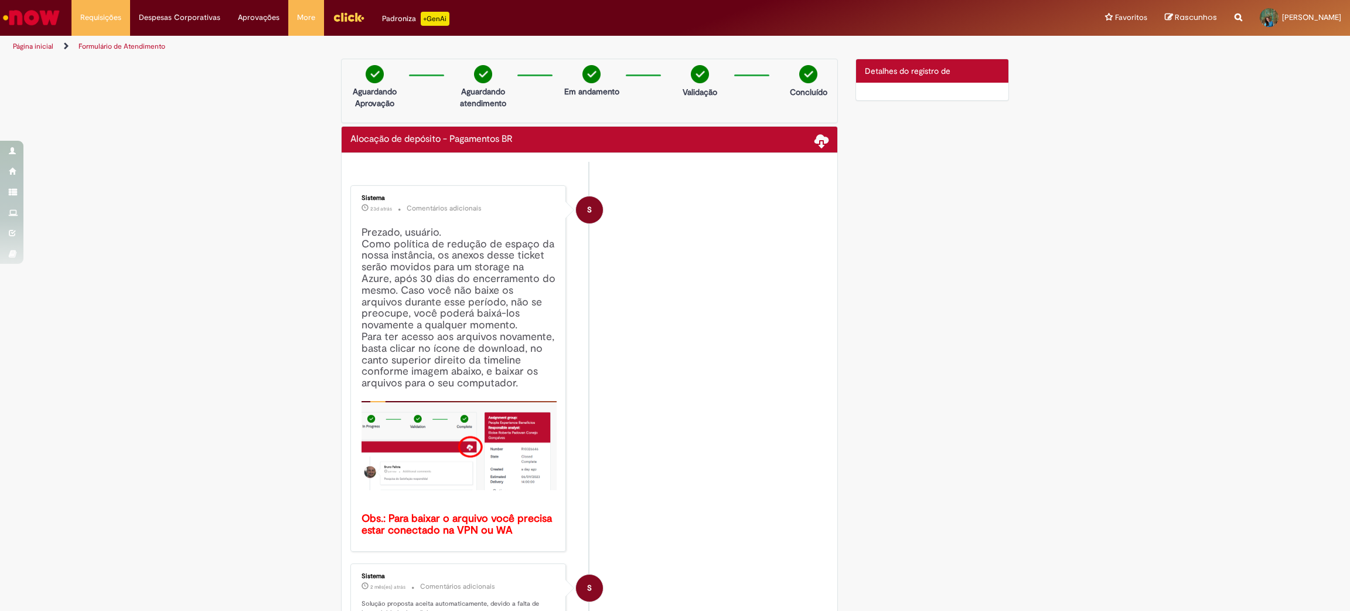
click at [951, 67] on div "Detalhes do tíquete Detalhes do registro de" at bounding box center [932, 70] width 153 height 23
click at [947, 90] on div at bounding box center [932, 92] width 153 height 18
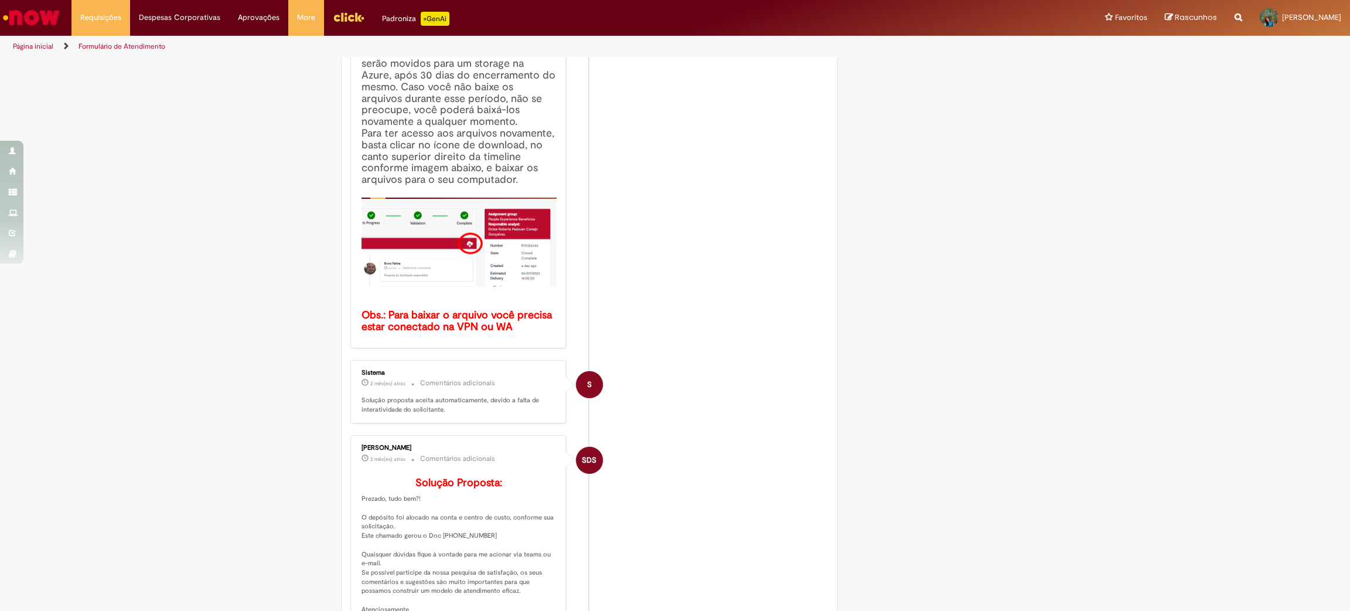
scroll to position [439, 0]
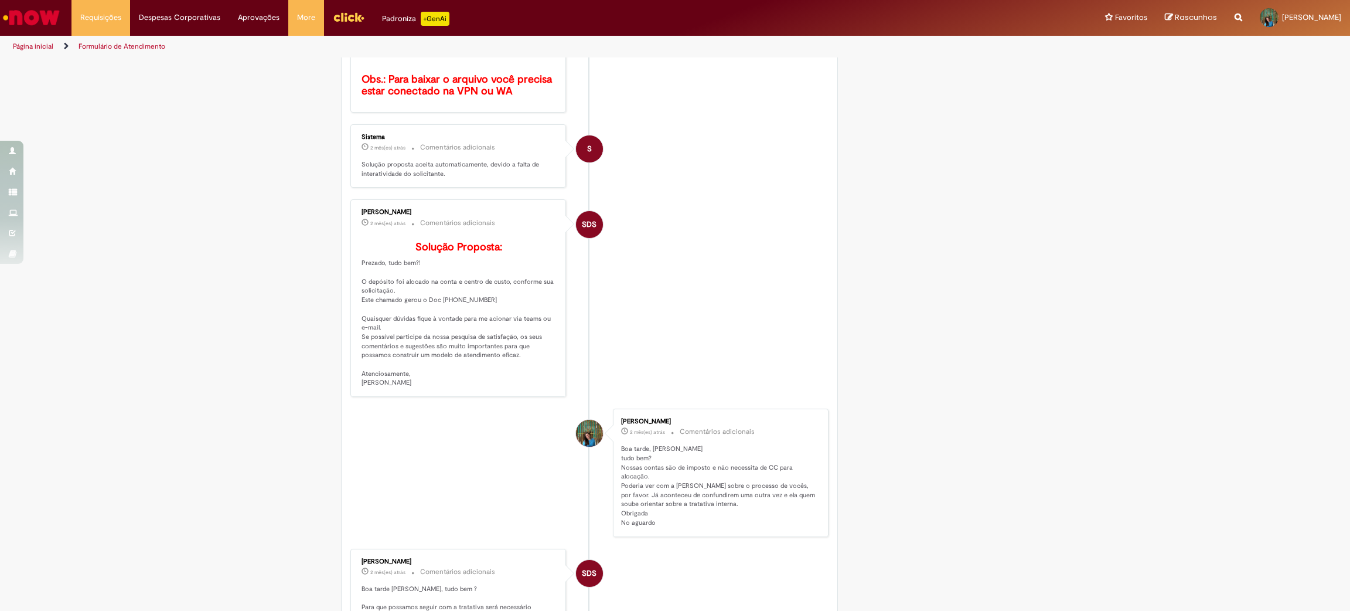
drag, startPoint x: 407, startPoint y: 291, endPoint x: 413, endPoint y: 298, distance: 8.8
click at [407, 291] on p "Solução Proposta: Prezado, tudo bem?! O depósito foi alocado na conta e centro …" at bounding box center [459, 314] width 195 height 147
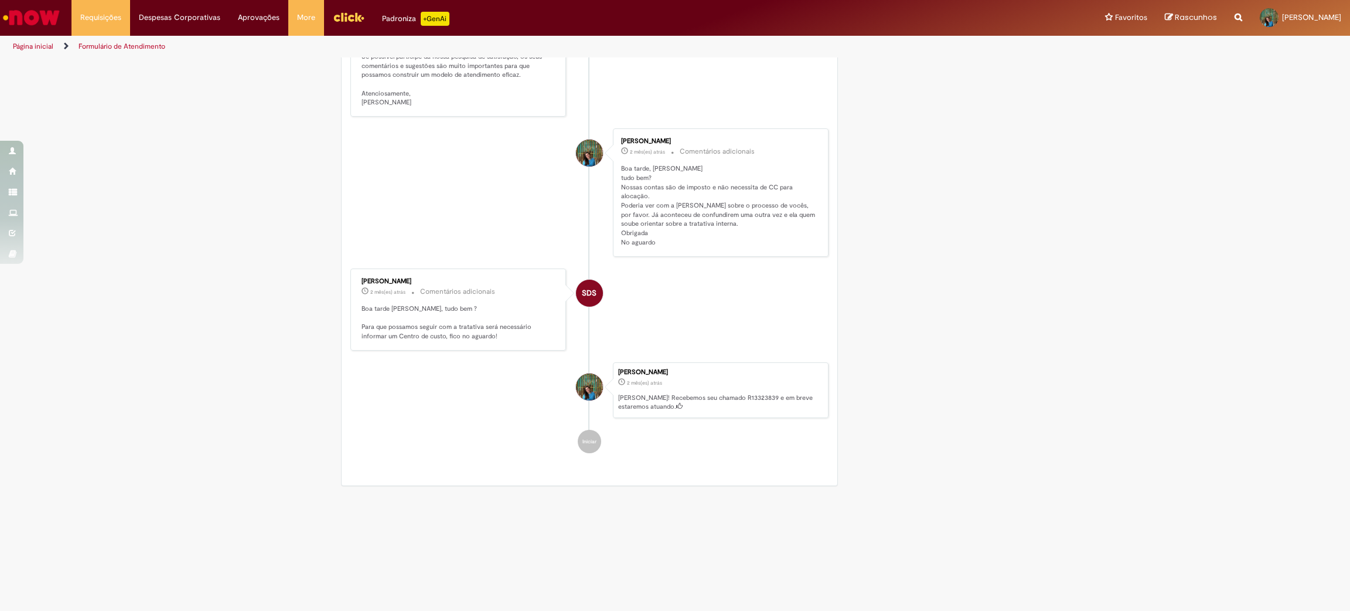
scroll to position [730, 0]
click at [673, 219] on p "Boa tarde, [PERSON_NAME] tudo bem? Nossas contas são de imposto e não necessita…" at bounding box center [718, 205] width 195 height 83
click at [734, 396] on p "[PERSON_NAME]! Recebemos seu chamado R13323839 e em breve estaremos atuando." at bounding box center [720, 402] width 204 height 18
drag, startPoint x: 734, startPoint y: 396, endPoint x: 727, endPoint y: 396, distance: 7.0
click at [734, 396] on p "[PERSON_NAME]! Recebemos seu chamado R13323839 e em breve estaremos atuando." at bounding box center [720, 402] width 204 height 18
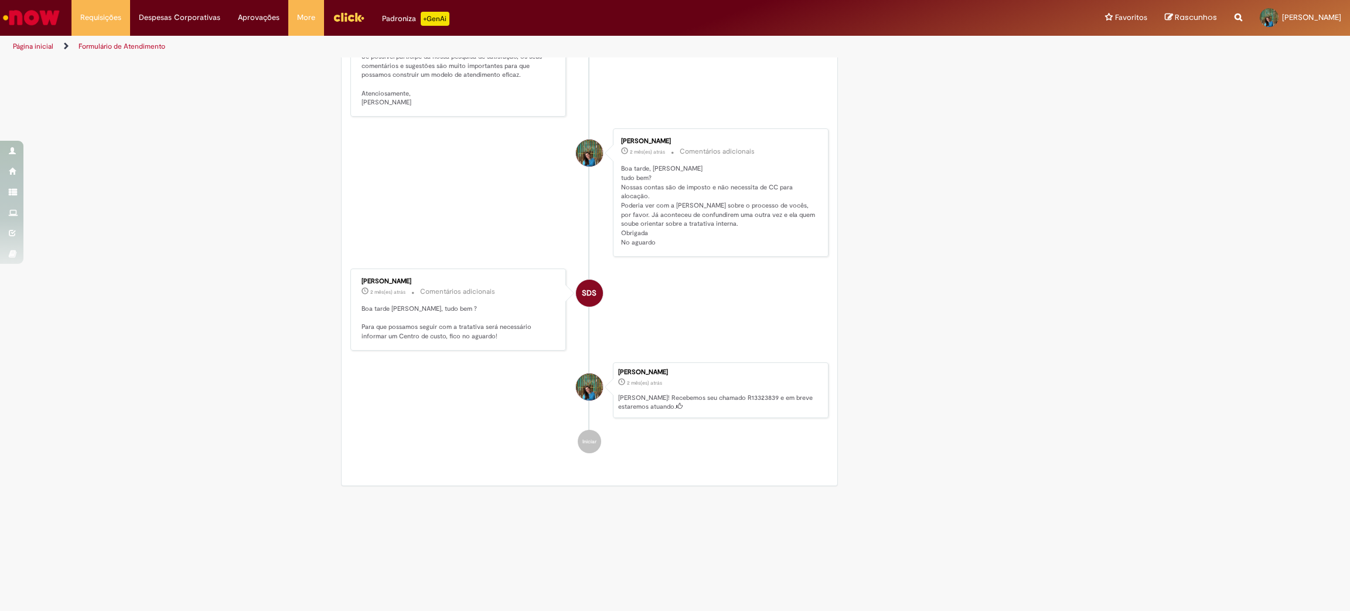
click at [448, 329] on p "Boa tarde [PERSON_NAME], tudo bem ? Para que possamos seguir com a tratativa se…" at bounding box center [459, 322] width 195 height 37
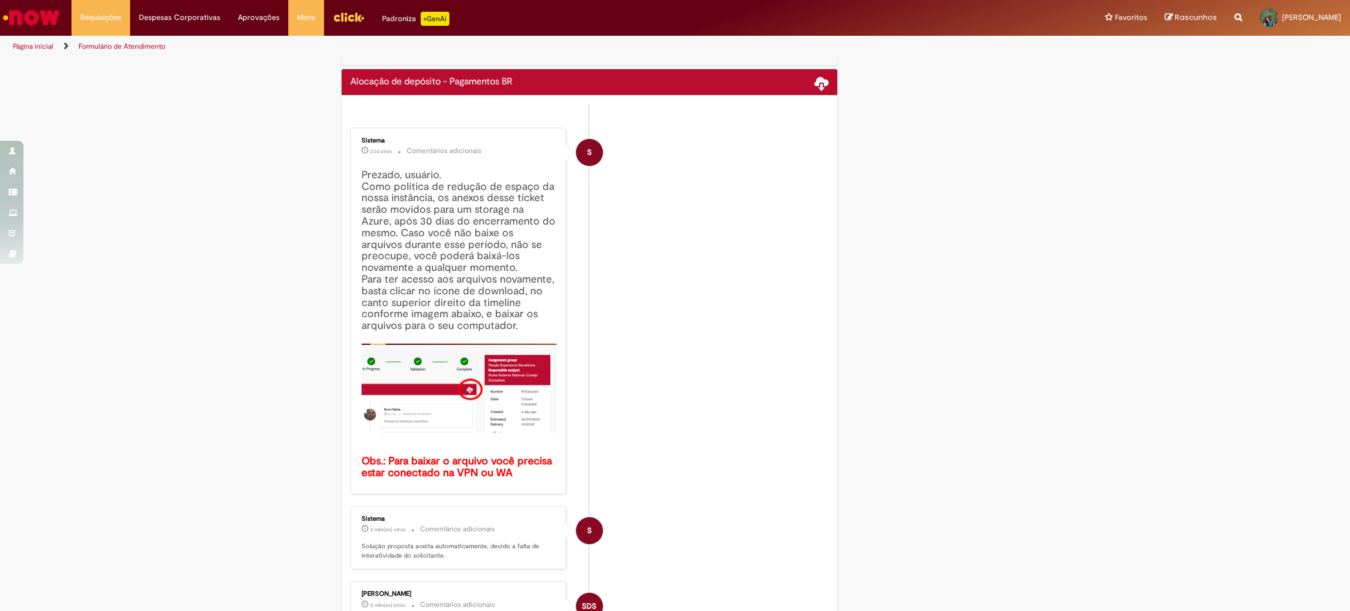
scroll to position [0, 0]
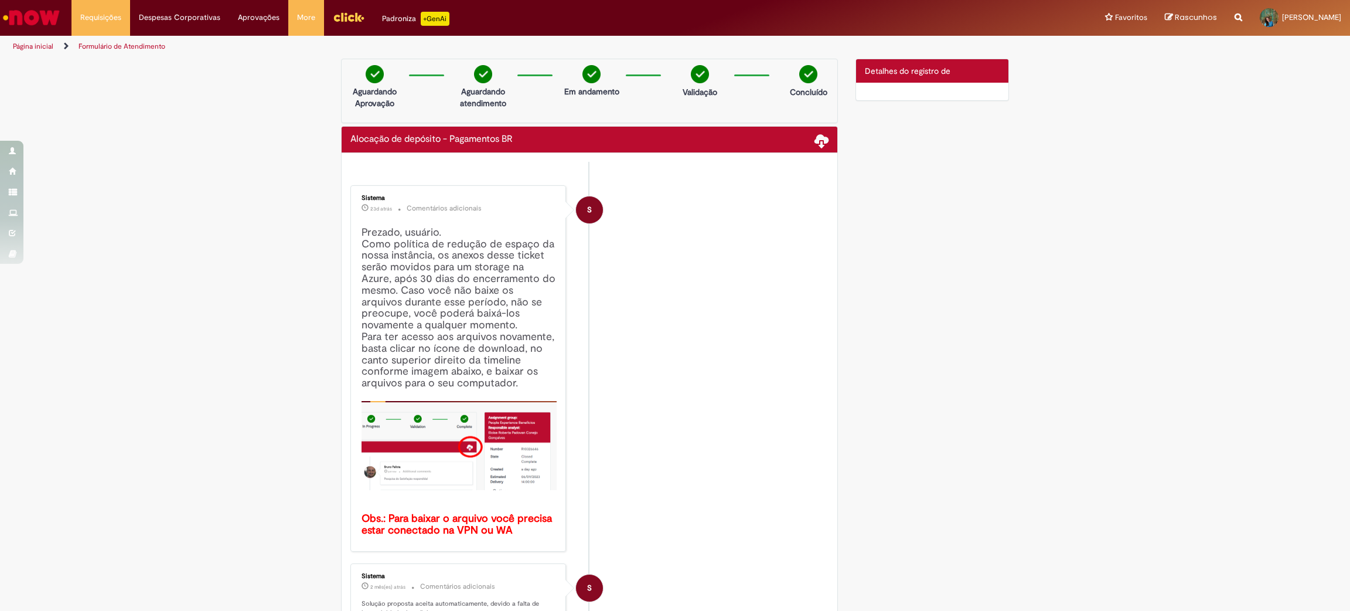
click at [856, 69] on div "Detalhes do tíquete Detalhes do registro de" at bounding box center [932, 70] width 153 height 23
click at [866, 77] on div "Detalhes do tíquete Detalhes do registro de" at bounding box center [932, 70] width 153 height 23
click at [868, 80] on div "Detalhes do tíquete Detalhes do registro de" at bounding box center [932, 70] width 153 height 23
click at [873, 87] on div at bounding box center [932, 92] width 153 height 18
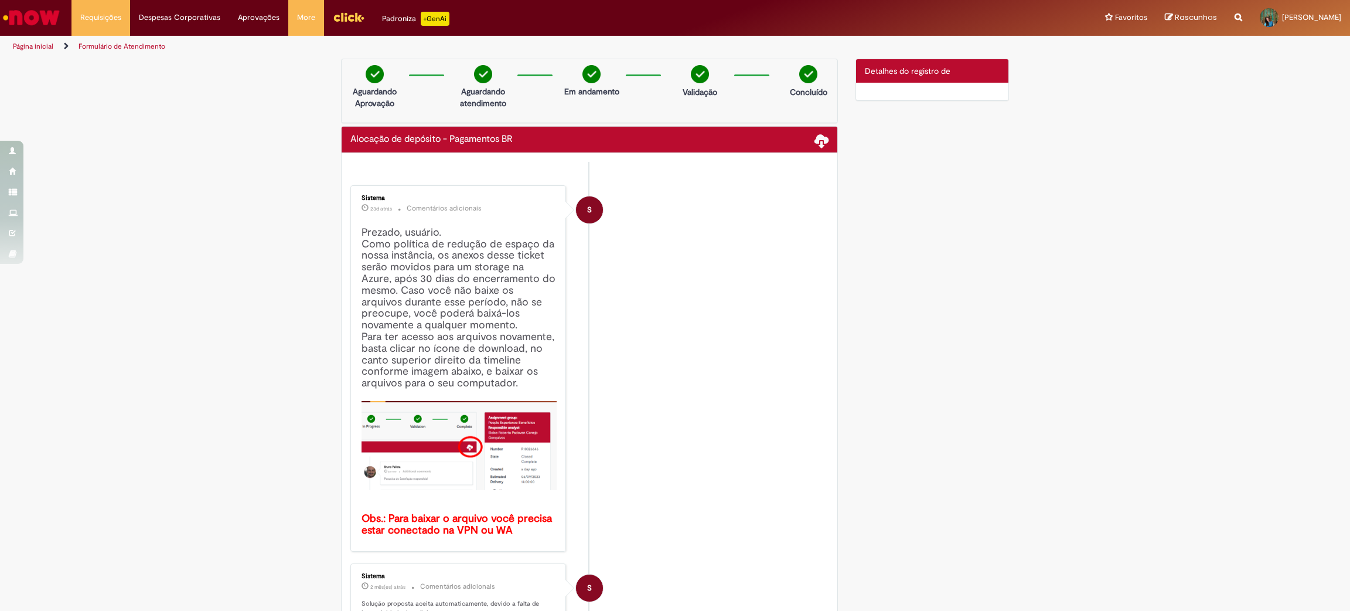
click at [875, 90] on div at bounding box center [932, 92] width 153 height 18
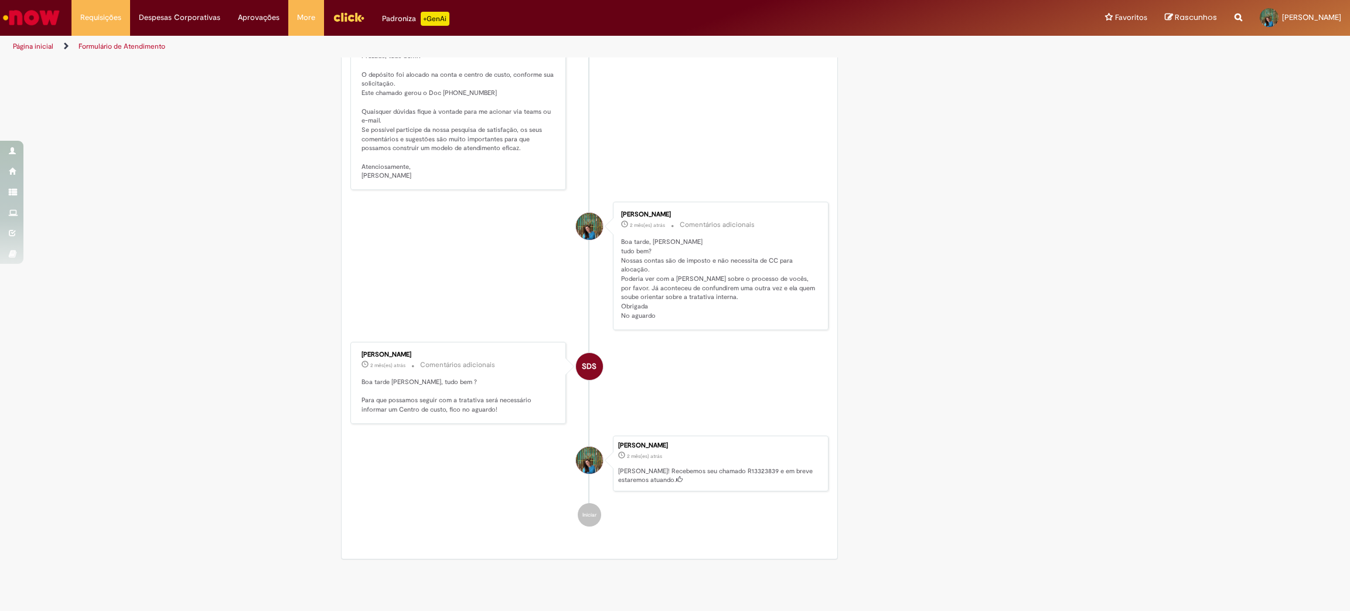
scroll to position [730, 0]
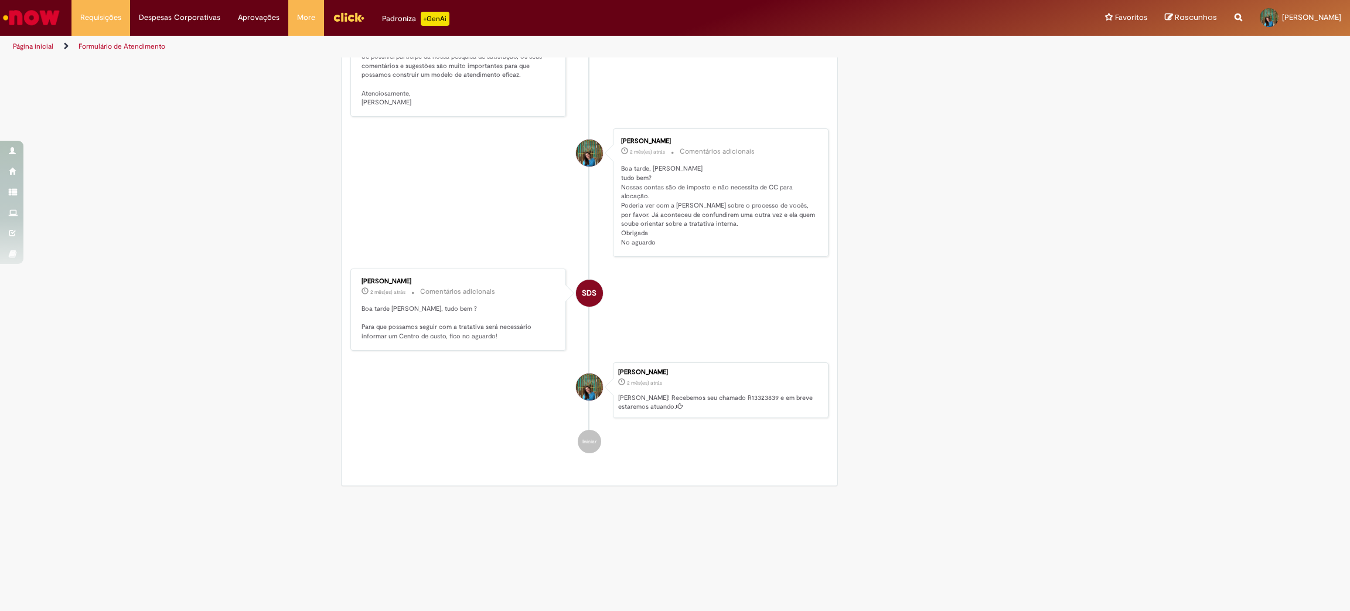
drag, startPoint x: 655, startPoint y: 247, endPoint x: 610, endPoint y: 166, distance: 92.6
click at [617, 166] on div "[PERSON_NAME] 2 mês(es) atrás 2 meses atrás Comentários adicionais Boa tarde, […" at bounding box center [721, 192] width 209 height 121
copy p "Boa tarde, [PERSON_NAME] tudo bem? Nossas contas são de imposto e não necessita…"
click at [581, 446] on div "Julia Ferreira Moreira" at bounding box center [589, 491] width 29 height 239
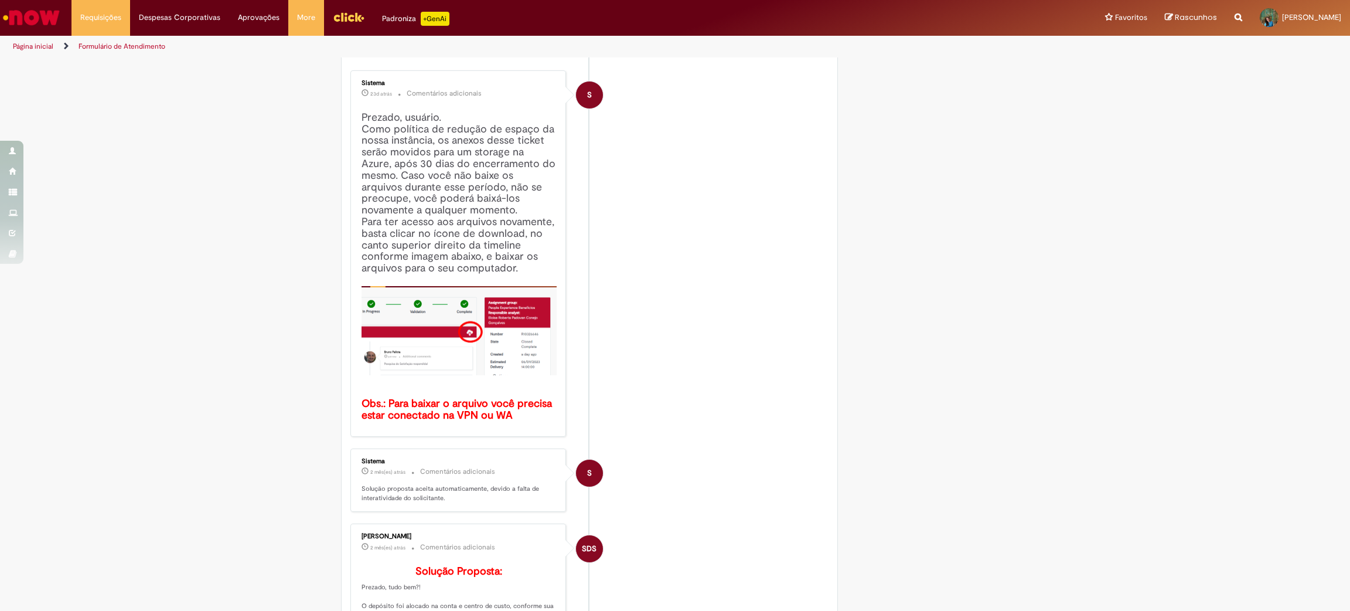
scroll to position [0, 0]
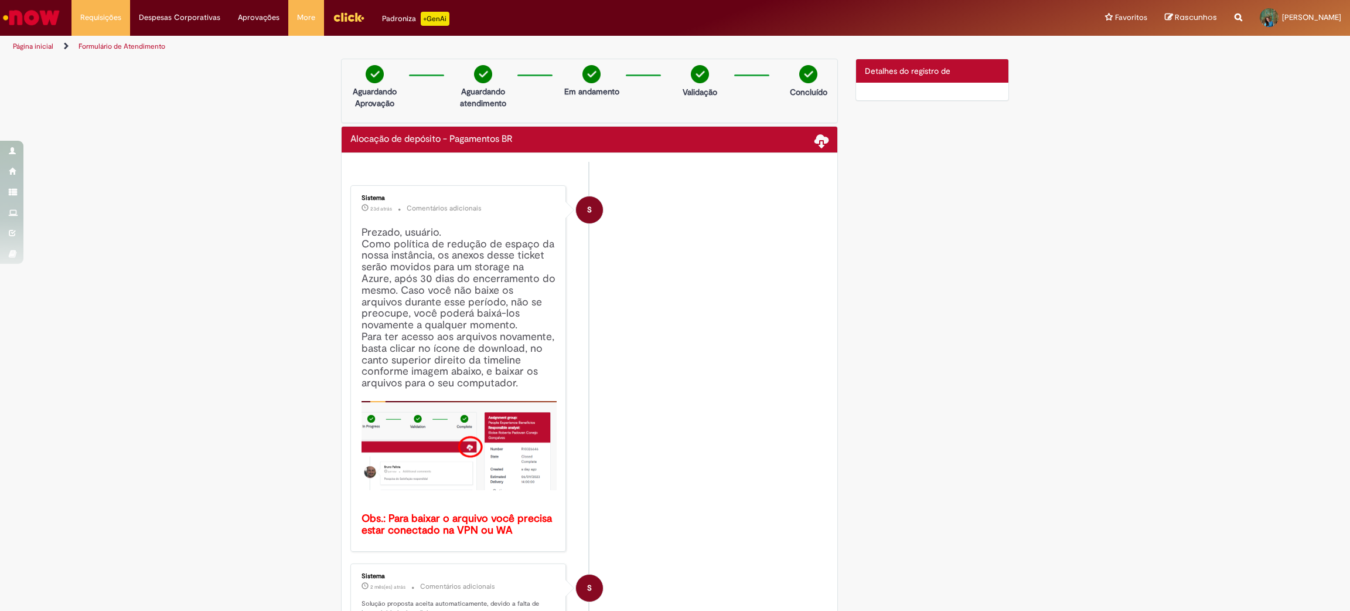
click at [904, 69] on span "Detalhes do registro de" at bounding box center [908, 71] width 86 height 11
click at [906, 72] on span "Detalhes do registro de" at bounding box center [908, 71] width 86 height 11
click at [931, 94] on div at bounding box center [932, 92] width 153 height 18
click at [945, 81] on div "Detalhes do tíquete Detalhes do registro de" at bounding box center [932, 70] width 153 height 23
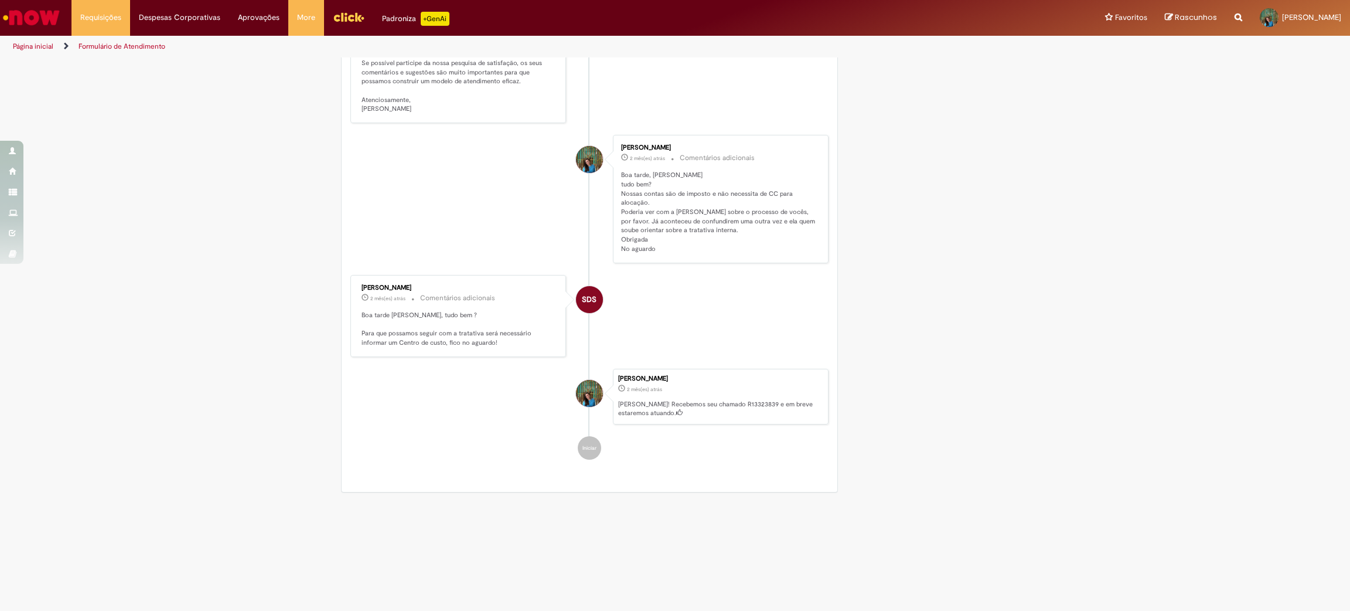
scroll to position [730, 0]
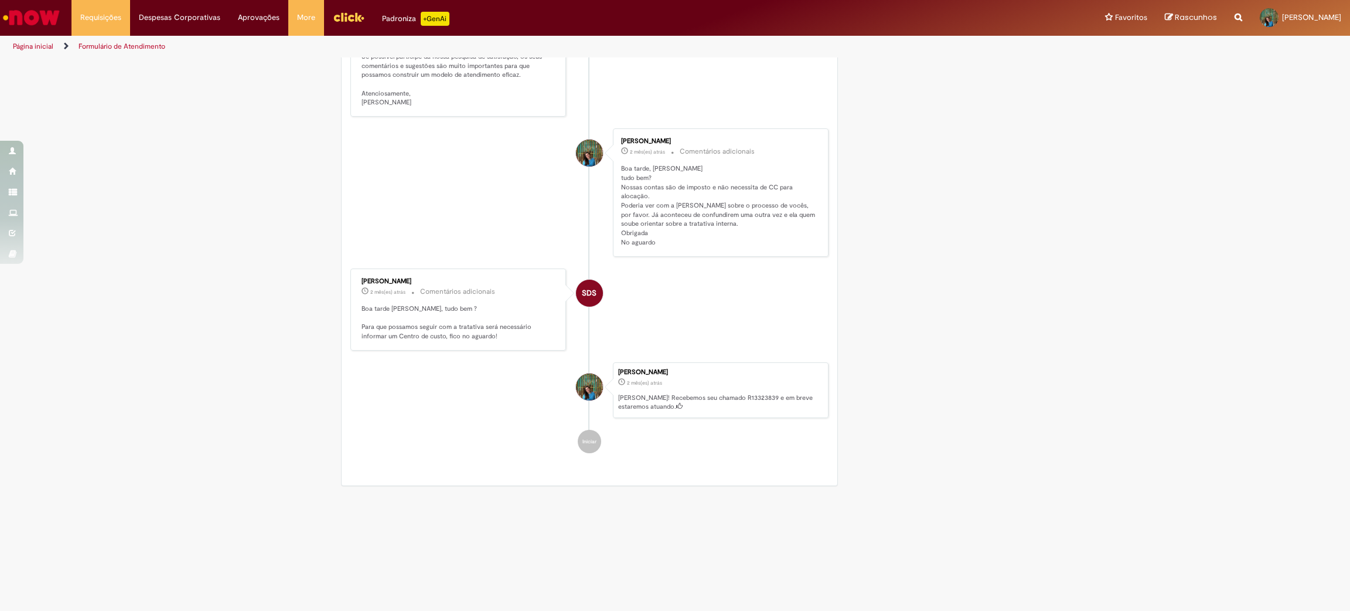
drag, startPoint x: 713, startPoint y: 394, endPoint x: 707, endPoint y: 397, distance: 6.0
click at [712, 394] on p "[PERSON_NAME]! Recebemos seu chamado R13323839 e em breve estaremos atuando." at bounding box center [720, 402] width 204 height 18
click at [707, 397] on p "[PERSON_NAME]! Recebemos seu chamado R13323839 e em breve estaremos atuando." at bounding box center [720, 402] width 204 height 18
copy p "R13323839"
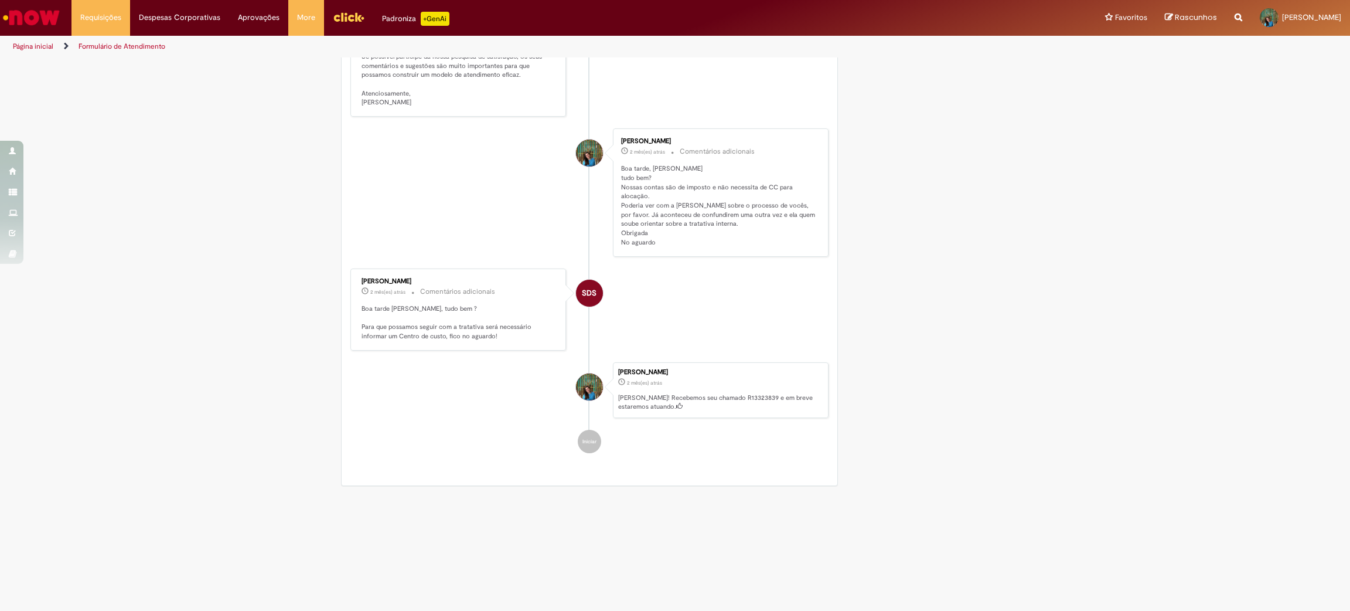
click at [1235, 15] on icon "Search from all sources" at bounding box center [1239, 10] width 8 height 21
click at [1206, 25] on input "text" at bounding box center [1216, 18] width 54 height 20
paste input "*********"
click button "Pesquisar" at bounding box center [1177, 18] width 23 height 20
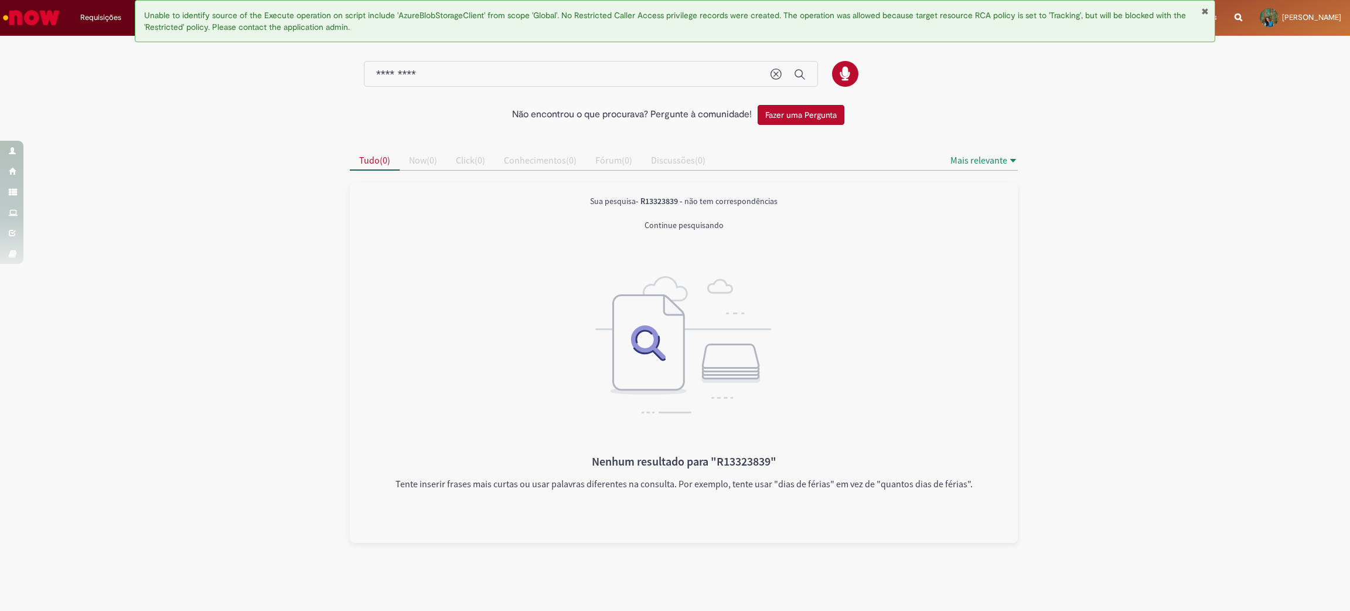
click at [1211, 13] on div "Unable to identify source of the Execute operation on script include 'AzureBlob…" at bounding box center [675, 21] width 1080 height 42
click at [1206, 9] on button "Fechar Notificação" at bounding box center [1205, 10] width 8 height 9
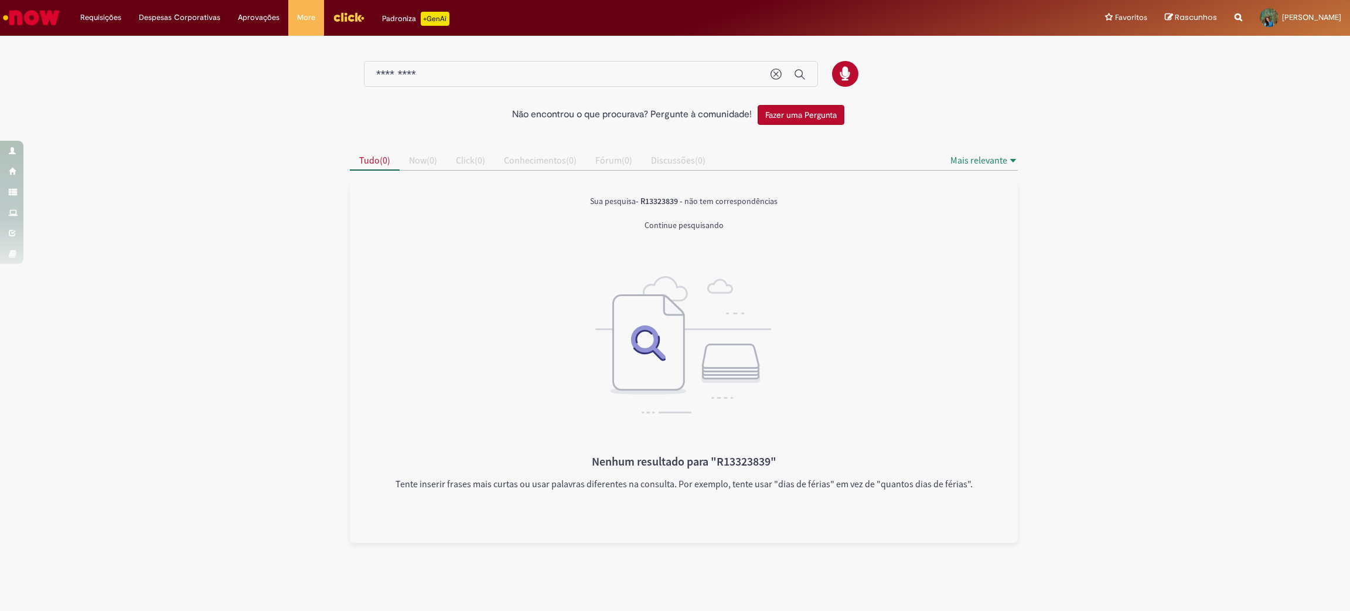
click at [1235, 14] on icon "Search from all sources" at bounding box center [1239, 10] width 8 height 21
click at [1228, 19] on input "*********" at bounding box center [1216, 18] width 54 height 20
type input "*********"
click button "Pesquisar" at bounding box center [1177, 18] width 23 height 20
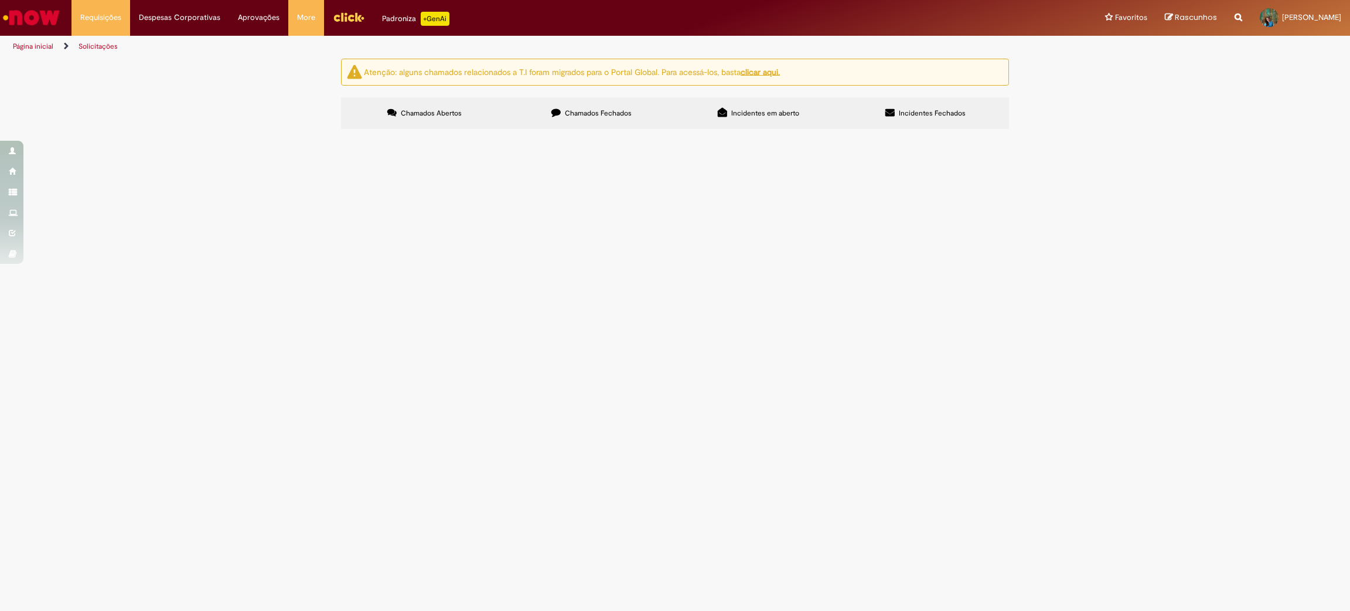
drag, startPoint x: 561, startPoint y: 139, endPoint x: 575, endPoint y: 130, distance: 16.6
click at [0, 0] on section "Itens solicitados Exportar como PDF Exportar como Excel Exportar como CSV Itens…" at bounding box center [0, 0] width 0 height 0
click at [581, 127] on label "Chamados Fechados" at bounding box center [591, 113] width 167 height 32
click at [0, 0] on link "2" at bounding box center [0, 0] width 0 height 0
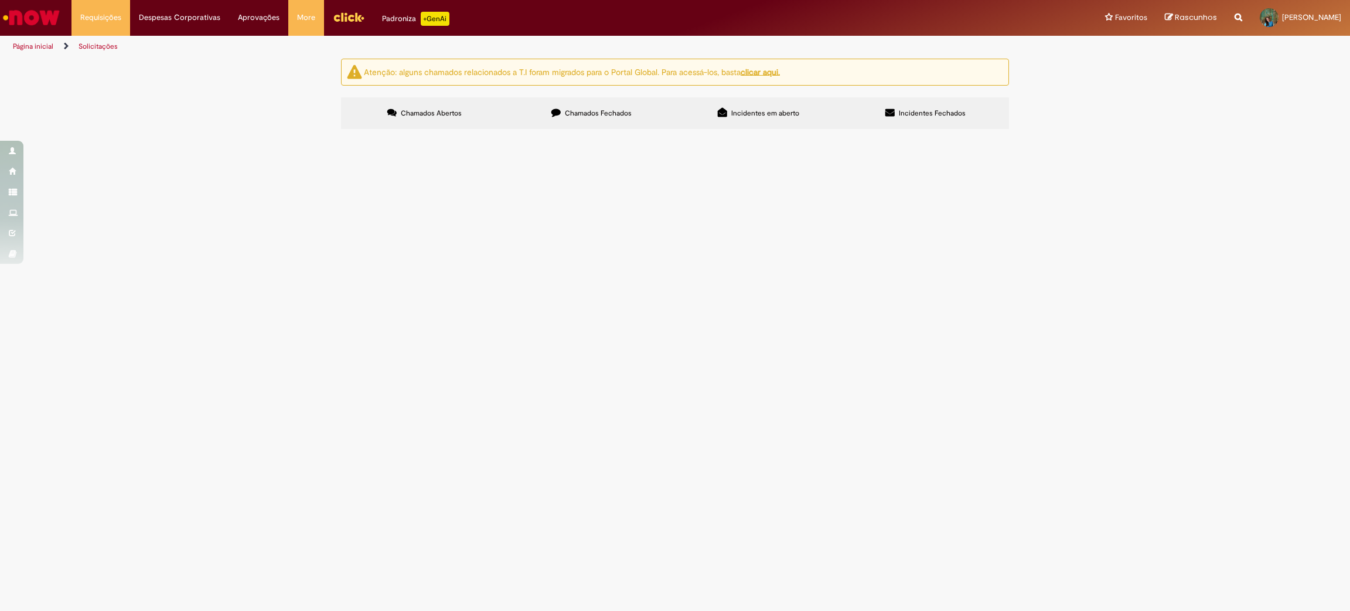
scroll to position [0, 0]
click at [0, 0] on icon at bounding box center [0, 0] width 0 height 0
click at [0, 0] on th "Encerrado" at bounding box center [0, 0] width 0 height 0
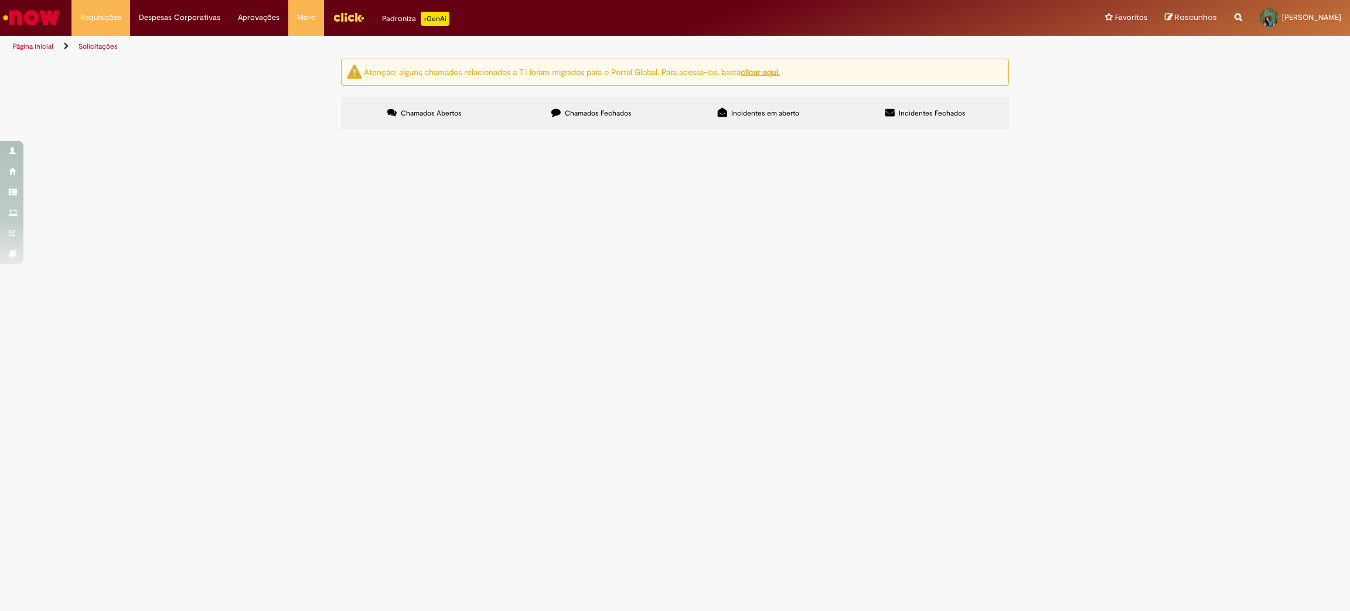
click at [0, 0] on th "Encerrado" at bounding box center [0, 0] width 0 height 0
click at [0, 0] on span "Alocação de depósito - Pagamentos BR" at bounding box center [0, 0] width 0 height 0
click at [547, 127] on label "Chamados Fechados" at bounding box center [591, 113] width 167 height 32
click at [0, 0] on link "2" at bounding box center [0, 0] width 0 height 0
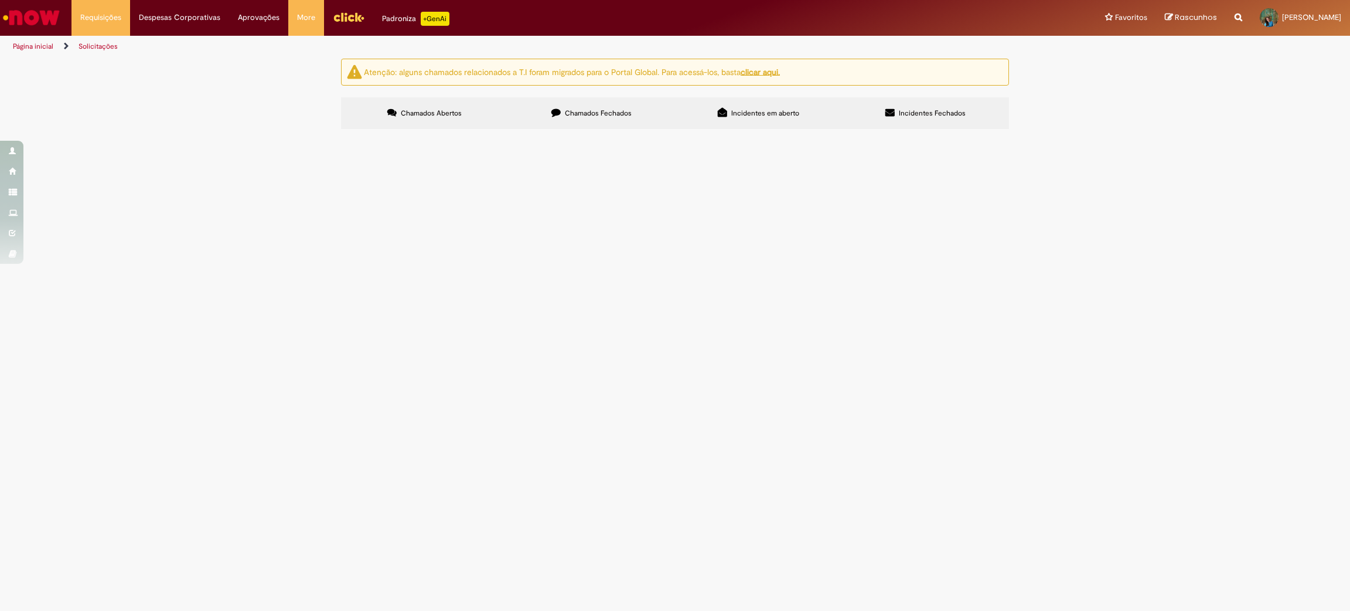
scroll to position [0, 0]
drag, startPoint x: 484, startPoint y: 252, endPoint x: 681, endPoint y: 286, distance: 200.4
click at [0, 0] on td "Bom dia, tudo bem? Poderia realocar o deposito, por gentileza NF 1997 - Cod. fo…" at bounding box center [0, 0] width 0 height 0
copy span "Bom dia, tudo bem? Poderia realocar o deposito, por gentileza NF 1997 - Cod. fo…"
drag, startPoint x: 595, startPoint y: 372, endPoint x: 458, endPoint y: 362, distance: 137.6
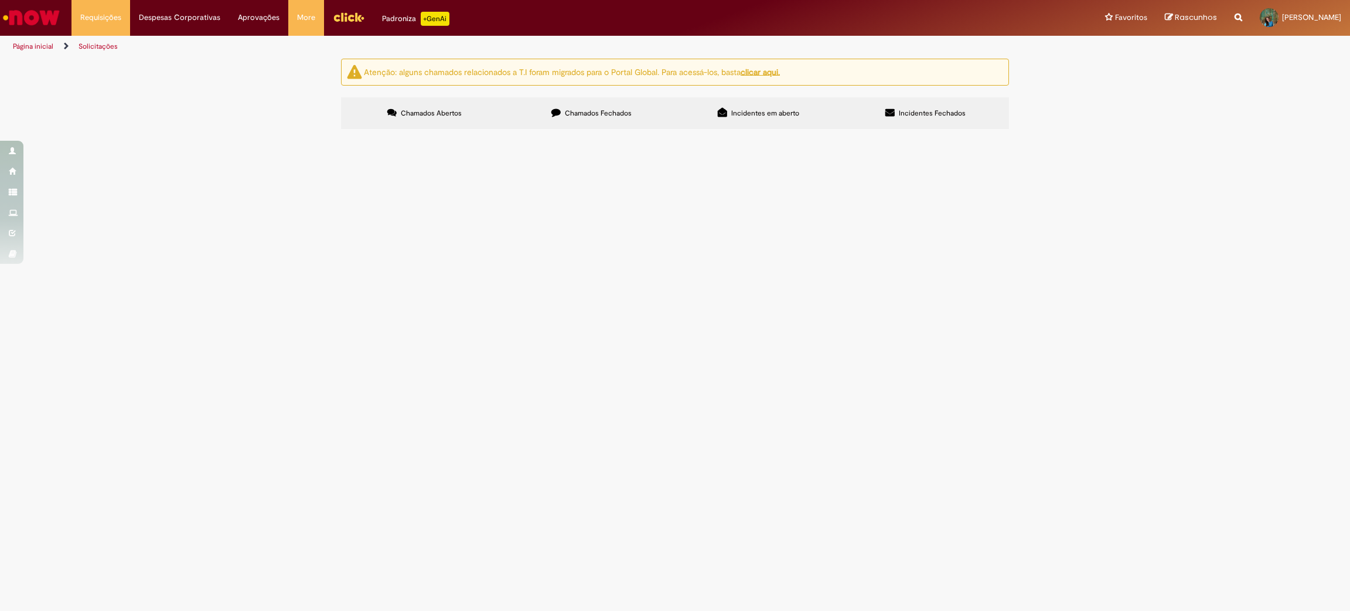
click at [0, 0] on td "Bom dia Por favor alocar o depósito por NF na conta de ISS 4730016. NF 72944 - …" at bounding box center [0, 0] width 0 height 0
drag, startPoint x: 458, startPoint y: 362, endPoint x: 493, endPoint y: 339, distance: 41.6
click at [0, 0] on tr "R13324193 Alocação de depósito - Pagamentos BR Bom dia Por favor alocar o depós…" at bounding box center [0, 0] width 0 height 0
click at [0, 0] on span "Bom dia Por favor alocar o depósito por NF na conta de ISS 4730016. NF 72944 - …" at bounding box center [0, 0] width 0 height 0
drag, startPoint x: 651, startPoint y: 373, endPoint x: 644, endPoint y: 373, distance: 7.0
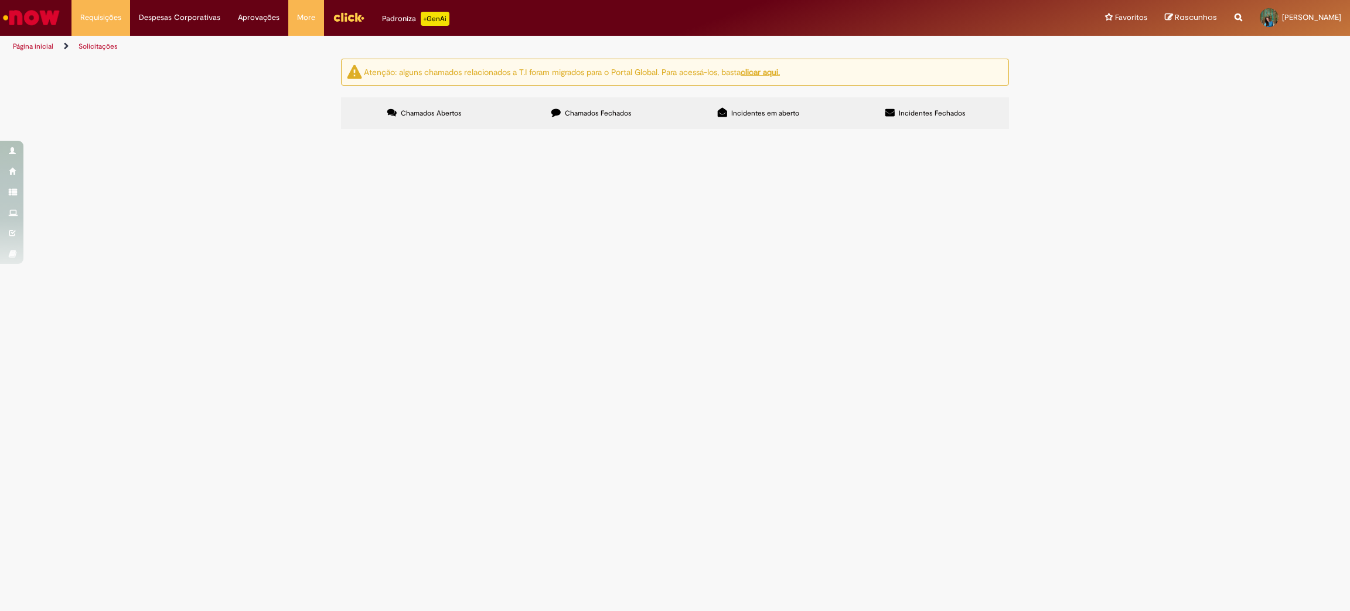
click at [0, 0] on td "Bom dia Por favor alocar o depósito por NF na conta de ISS 4730016. NF 72944 - …" at bounding box center [0, 0] width 0 height 0
drag, startPoint x: 644, startPoint y: 373, endPoint x: 491, endPoint y: 333, distance: 158.6
click at [0, 0] on td "Bom dia Por favor alocar o depósito por NF na conta de ISS 4730016. NF 72944 - …" at bounding box center [0, 0] width 0 height 0
click at [0, 0] on span "Bom dia Por favor alocar o depósito por NF na conta de ISS 4730016. NF 72944 - …" at bounding box center [0, 0] width 0 height 0
click at [0, 0] on td "Bom dia Por favor alocar o depósito por NF na conta de ISS 4730016. NF 72944 - …" at bounding box center [0, 0] width 0 height 0
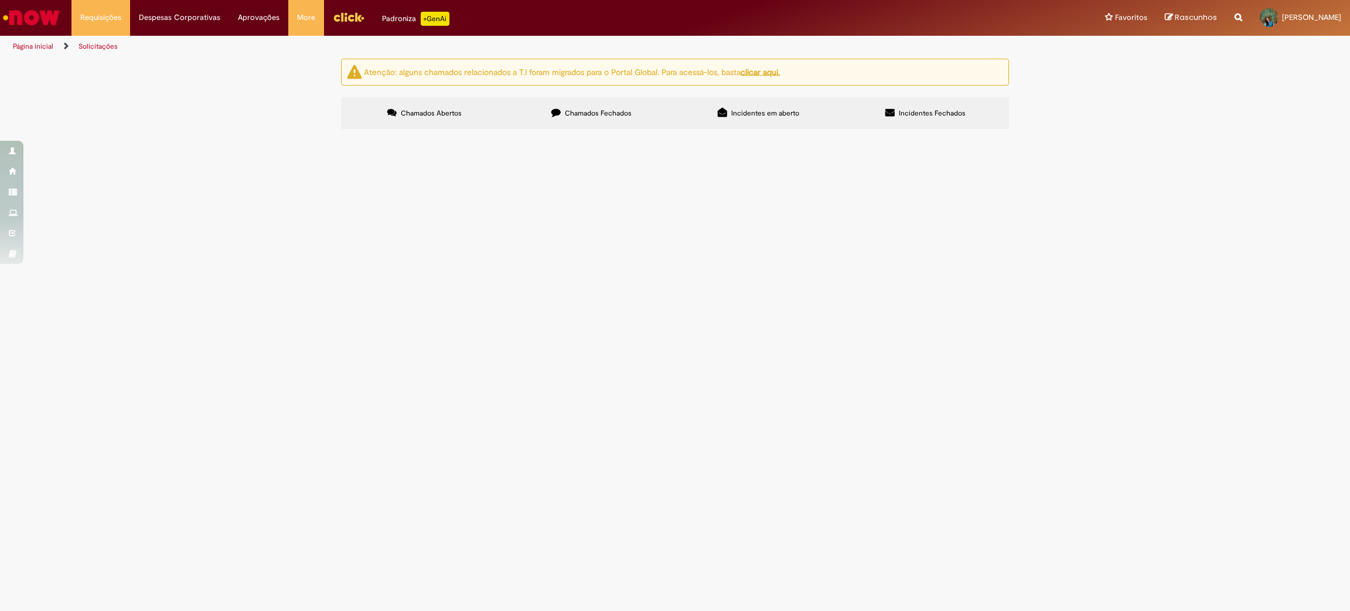
click at [0, 0] on td "Bom dia Por favor alocar o depósito por NF na conta de ISS 4730016. NF 72944 - …" at bounding box center [0, 0] width 0 height 0
drag, startPoint x: 485, startPoint y: 333, endPoint x: 554, endPoint y: 343, distance: 70.0
click at [0, 0] on td "Bom dia Por favor alocar o depósito por NF na conta de ISS 4730016. NF 72944 - …" at bounding box center [0, 0] width 0 height 0
click at [0, 0] on span "Bom dia Por favor alocar o depósito por NF na conta de ISS 4730016. NF 72944 - …" at bounding box center [0, 0] width 0 height 0
drag, startPoint x: 618, startPoint y: 367, endPoint x: 484, endPoint y: 341, distance: 136.9
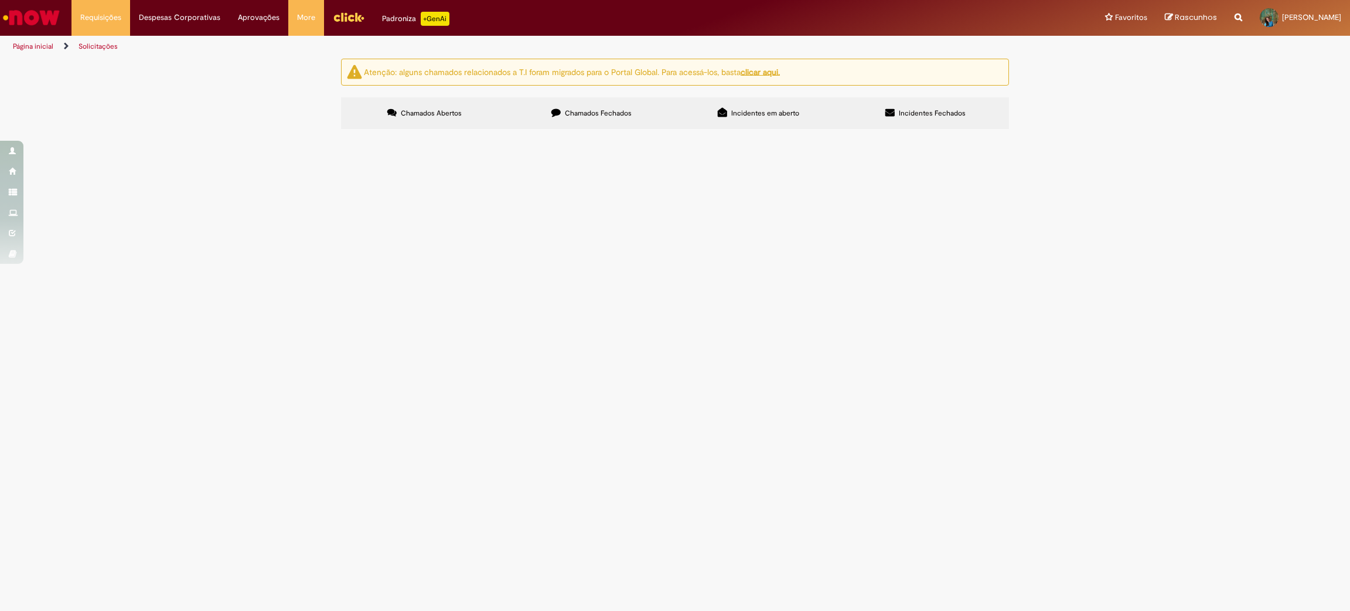
click at [0, 0] on td "Bom dia Por favor alocar o depósito por NF na conta de ISS 4730016. NF 72944 - …" at bounding box center [0, 0] width 0 height 0
copy span "Bom dia Por favor alocar o depósito por NF na conta de ISS 4730016. NF 72944 - …"
click at [567, 111] on span "Chamados Fechados" at bounding box center [598, 112] width 67 height 9
click at [0, 0] on link "2" at bounding box center [0, 0] width 0 height 0
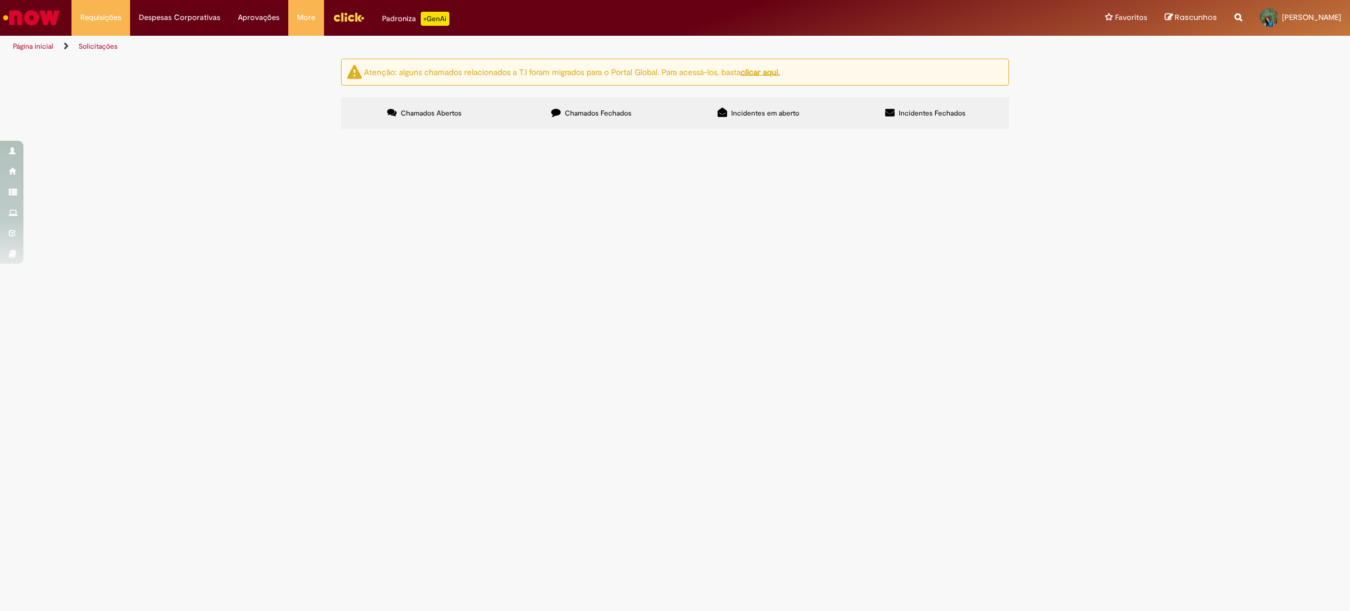
scroll to position [0, 0]
